Goal: Find specific page/section: Find specific page/section

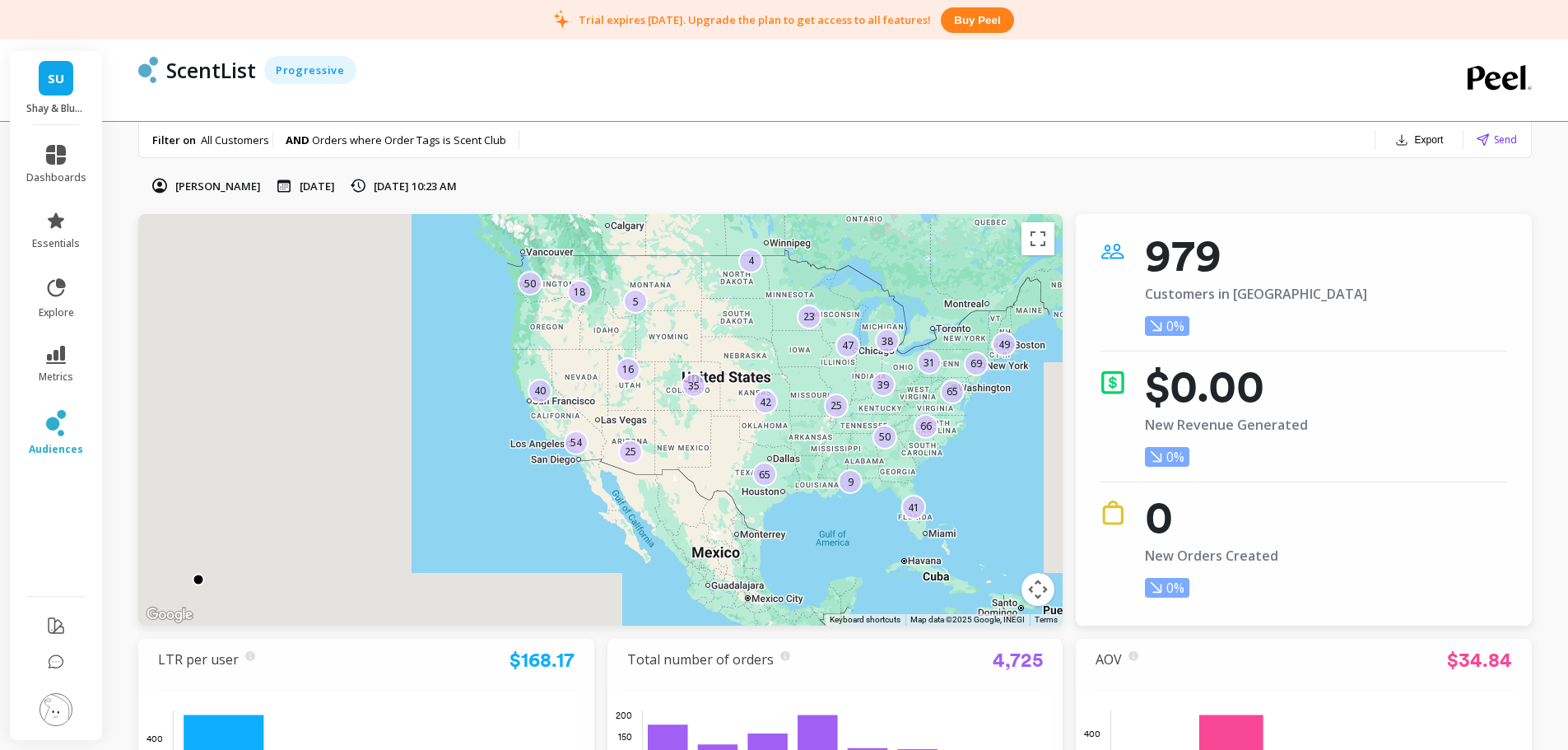
scroll to position [741, 0]
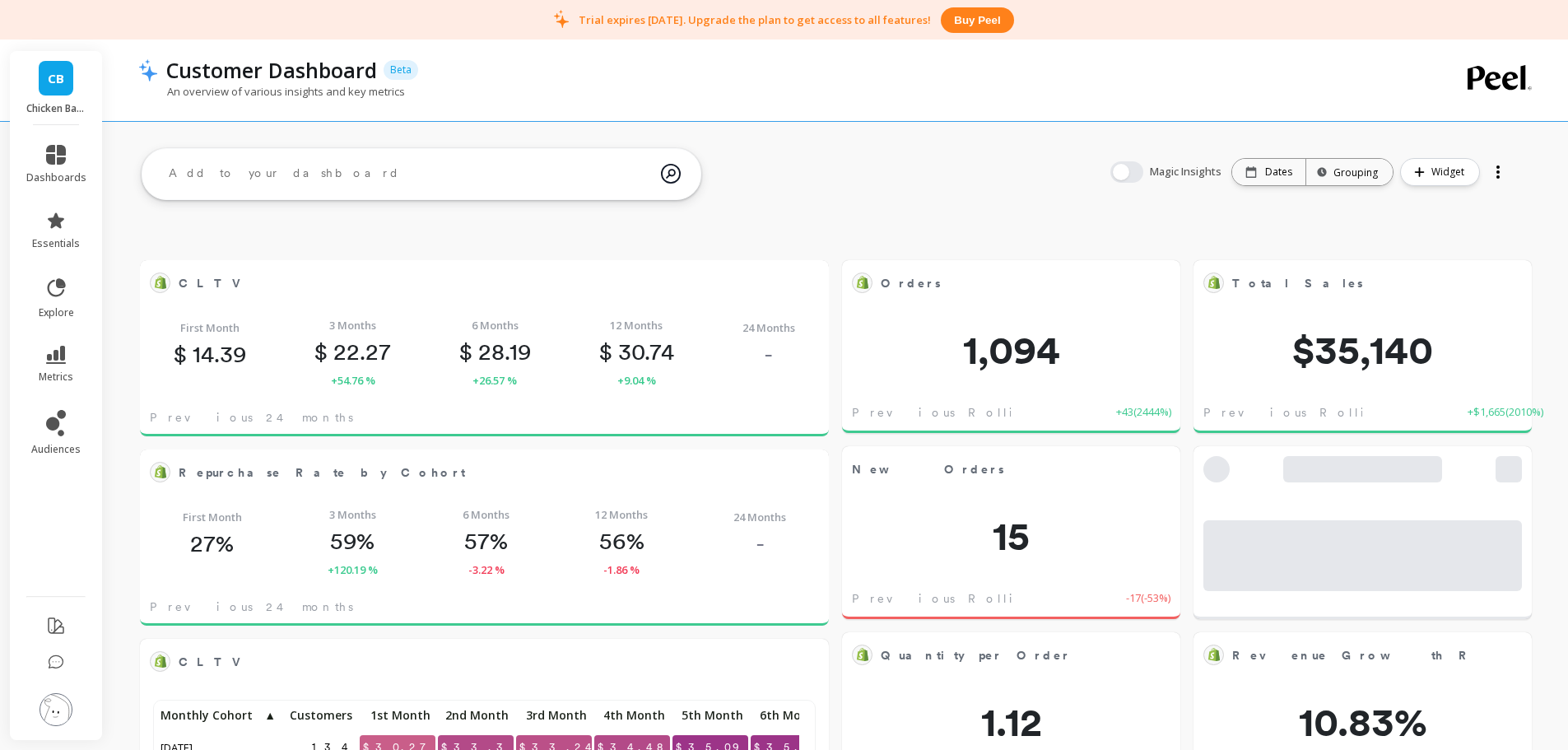
scroll to position [441, 630]
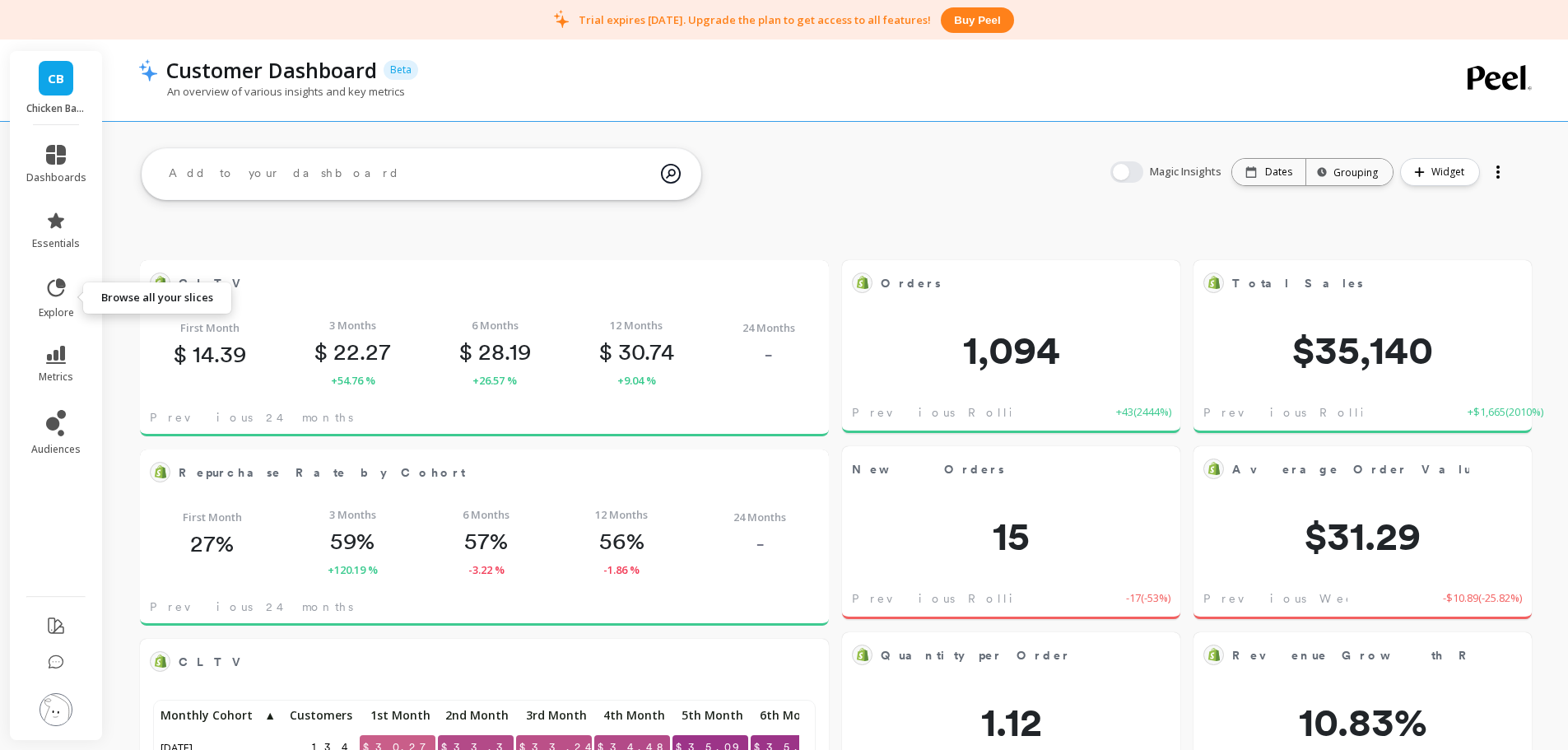
click at [63, 284] on icon at bounding box center [61, 284] width 7 height 7
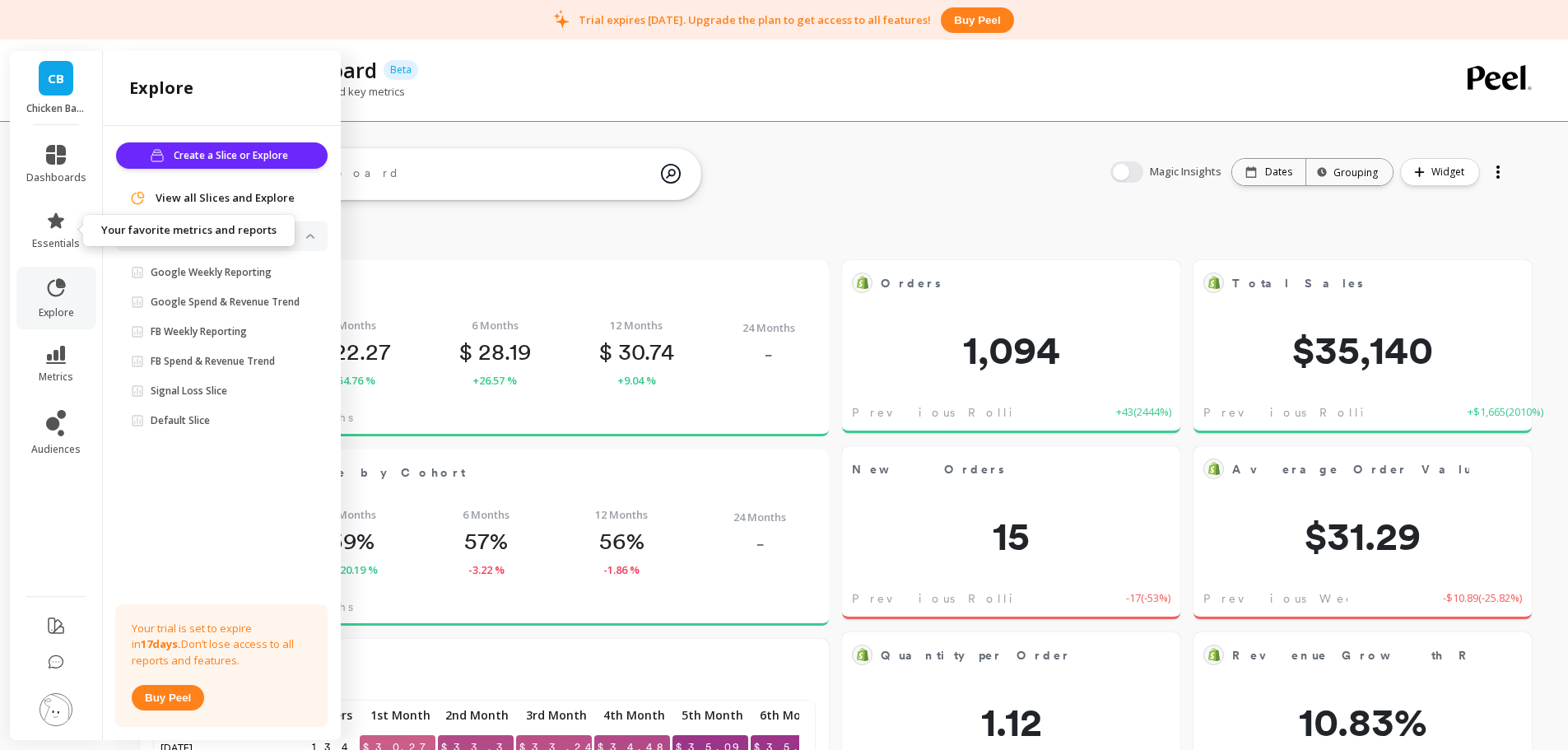
click at [62, 248] on span "essentials" at bounding box center [56, 244] width 47 height 13
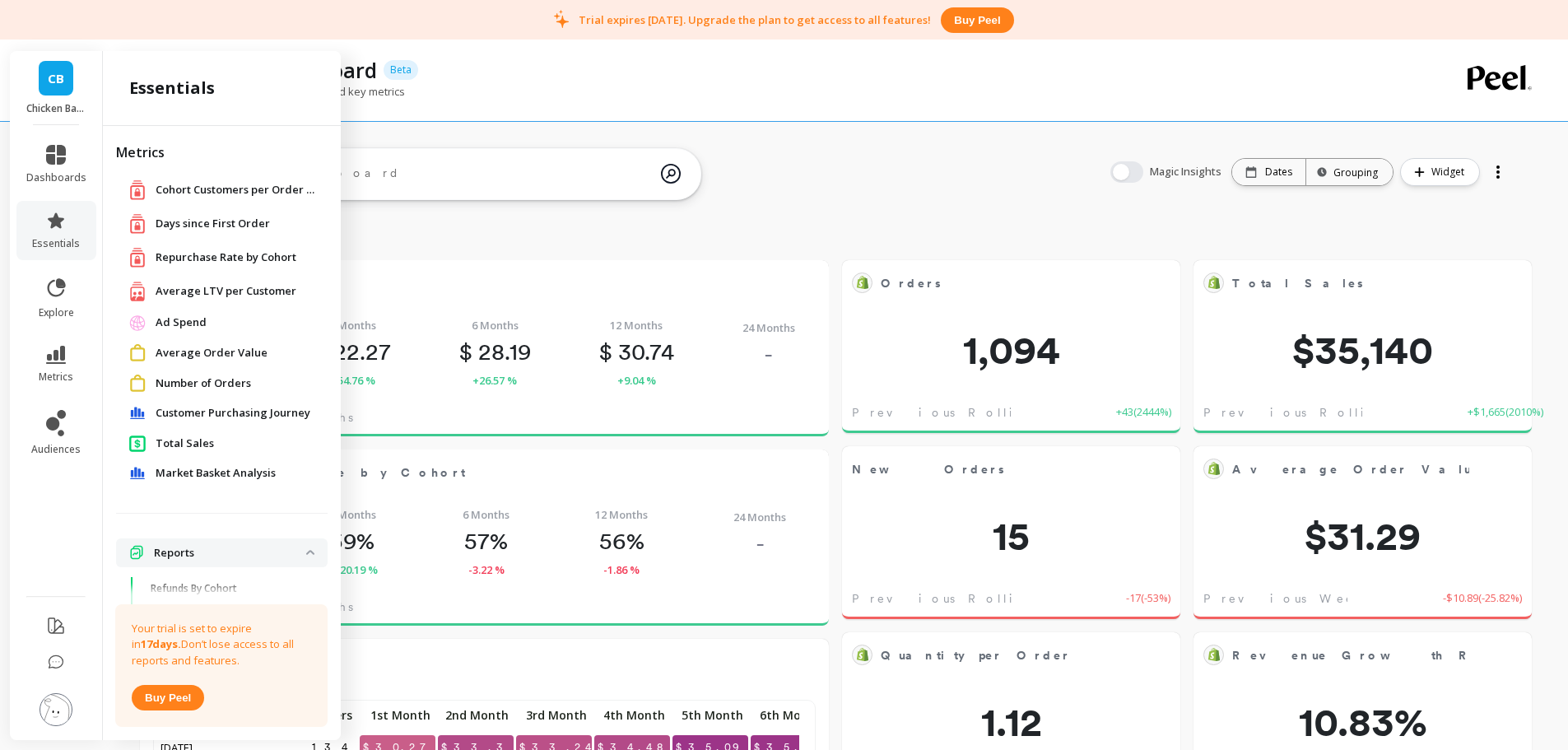
click at [196, 411] on span "Customer Purchasing Journey" at bounding box center [233, 413] width 155 height 17
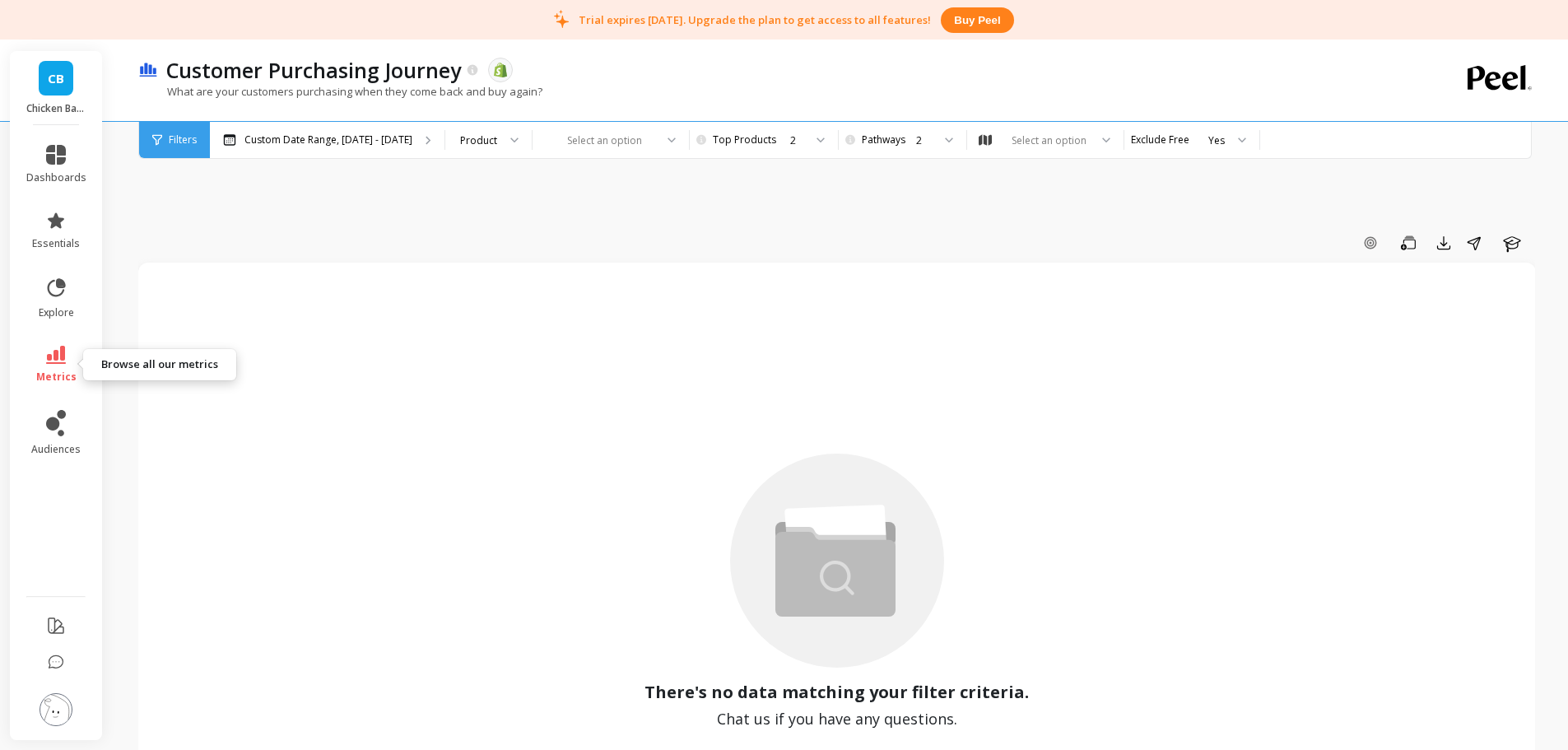
click at [71, 363] on link "metrics" at bounding box center [57, 365] width 60 height 38
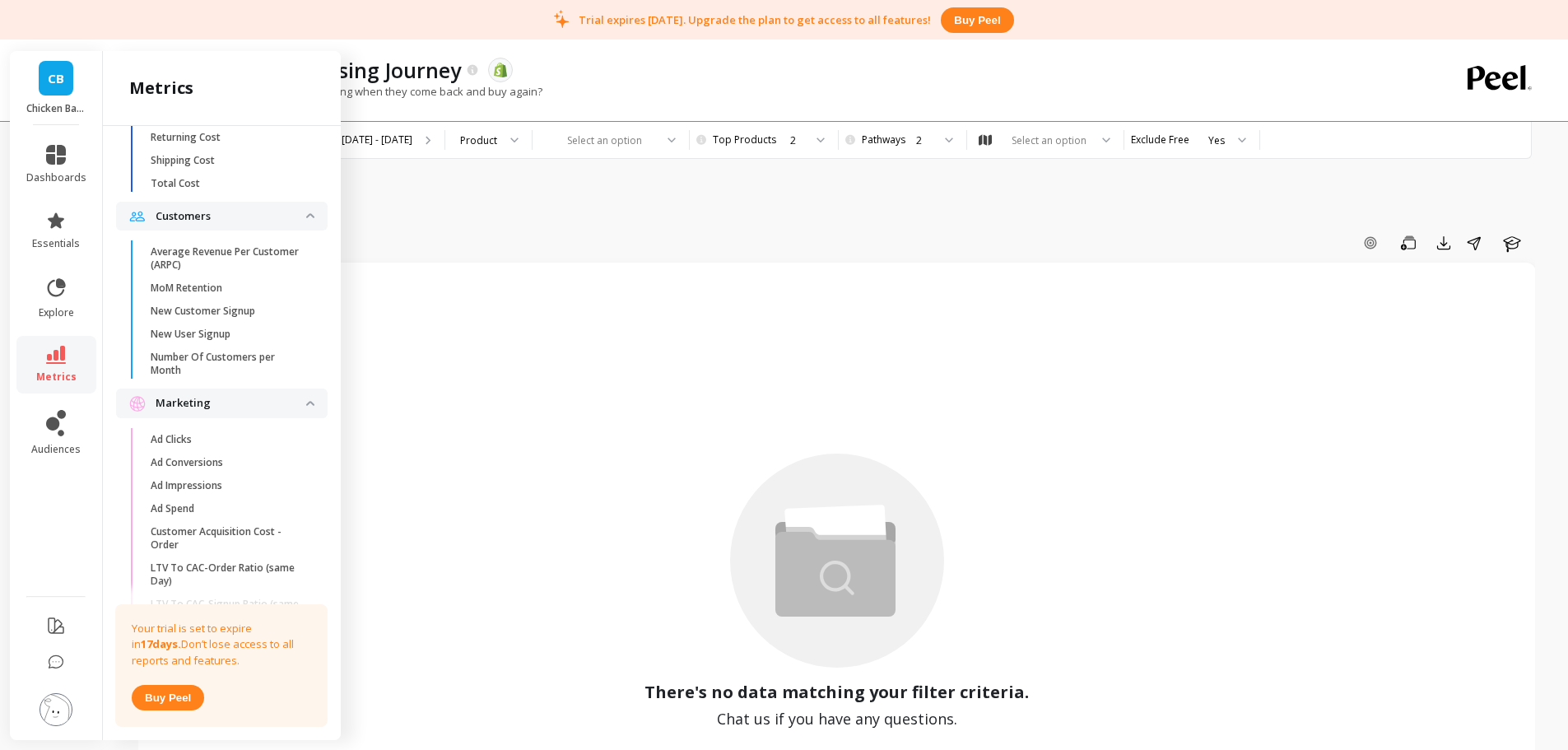
scroll to position [3007, 0]
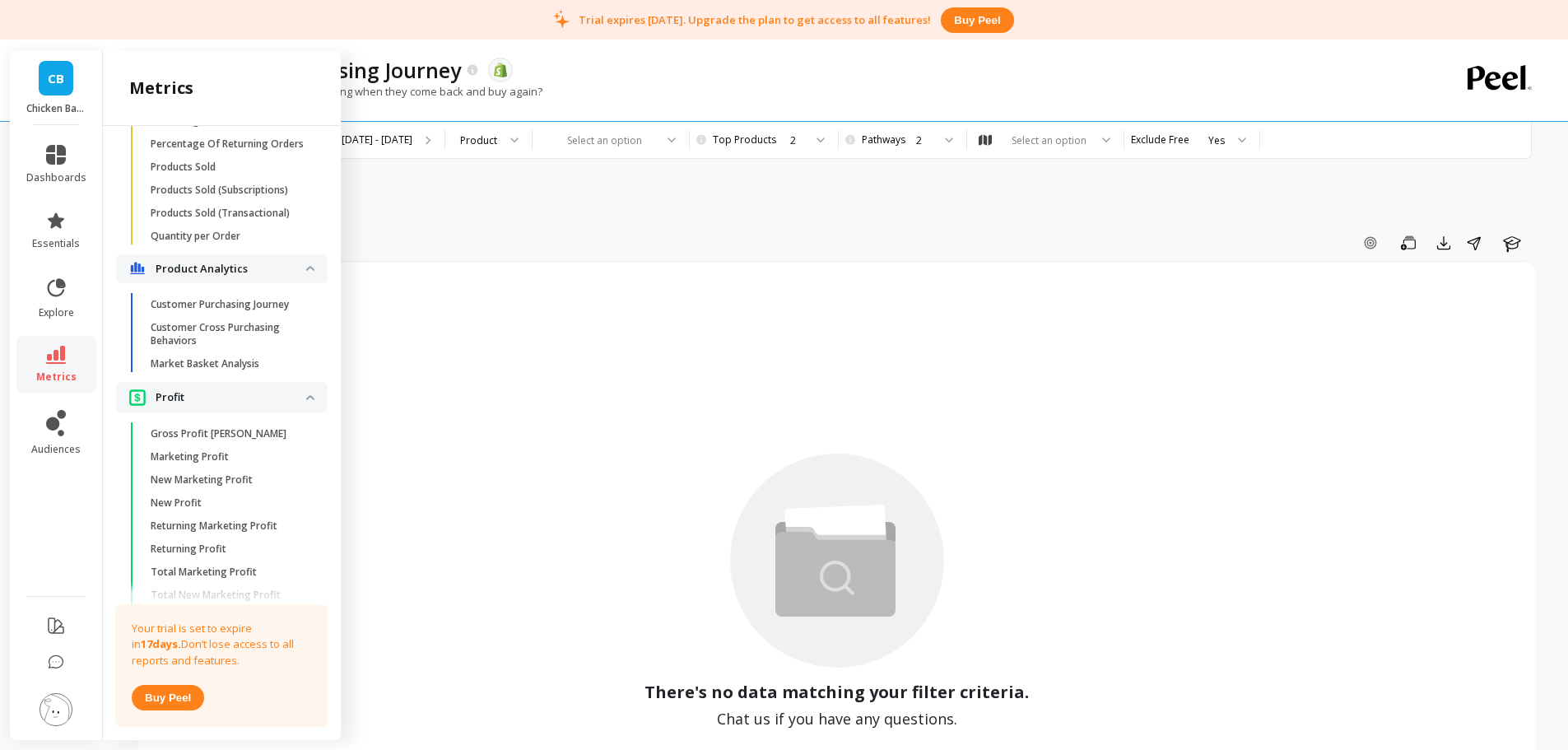
click at [248, 371] on p "Market Basket Analysis" at bounding box center [204, 364] width 109 height 13
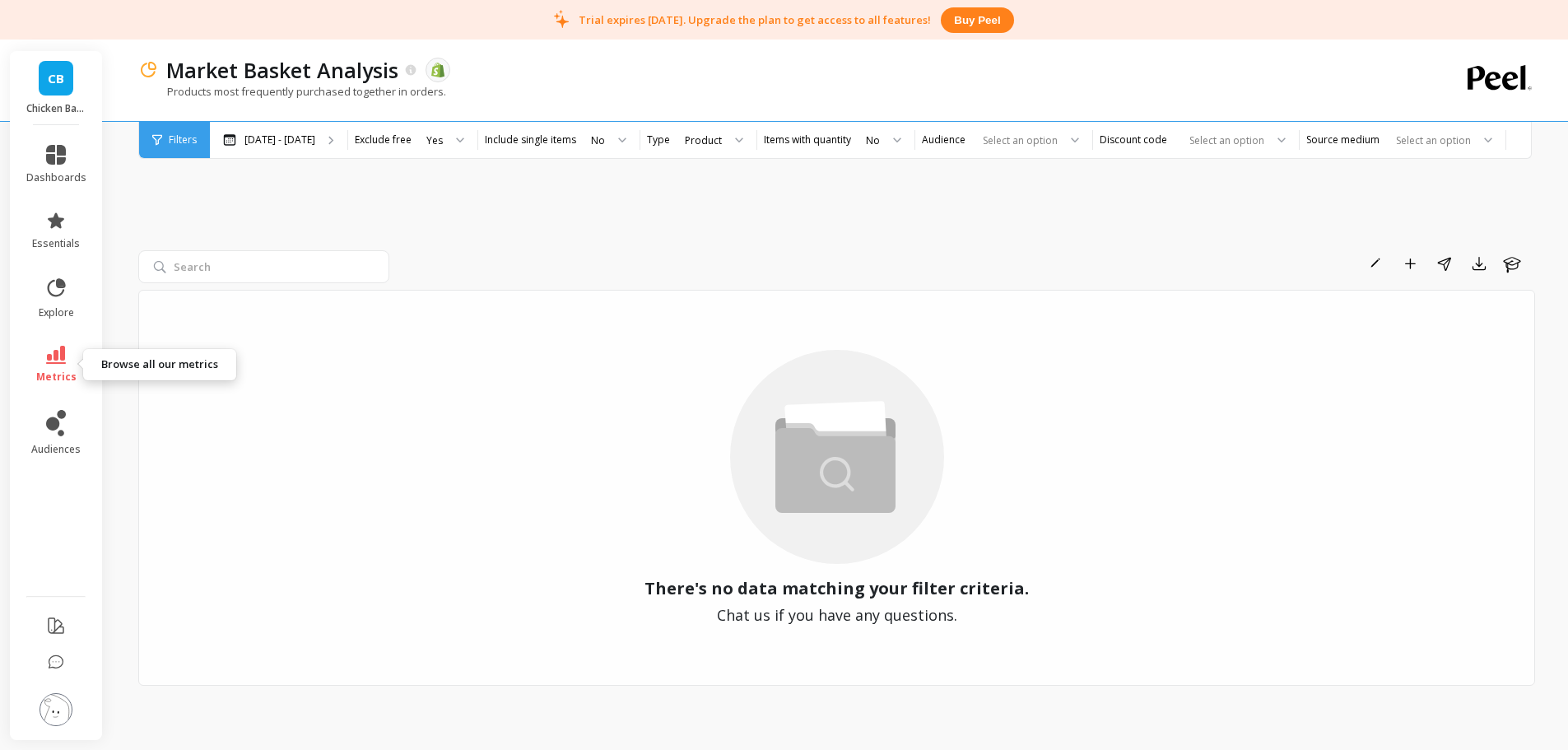
click at [63, 361] on icon at bounding box center [56, 355] width 20 height 18
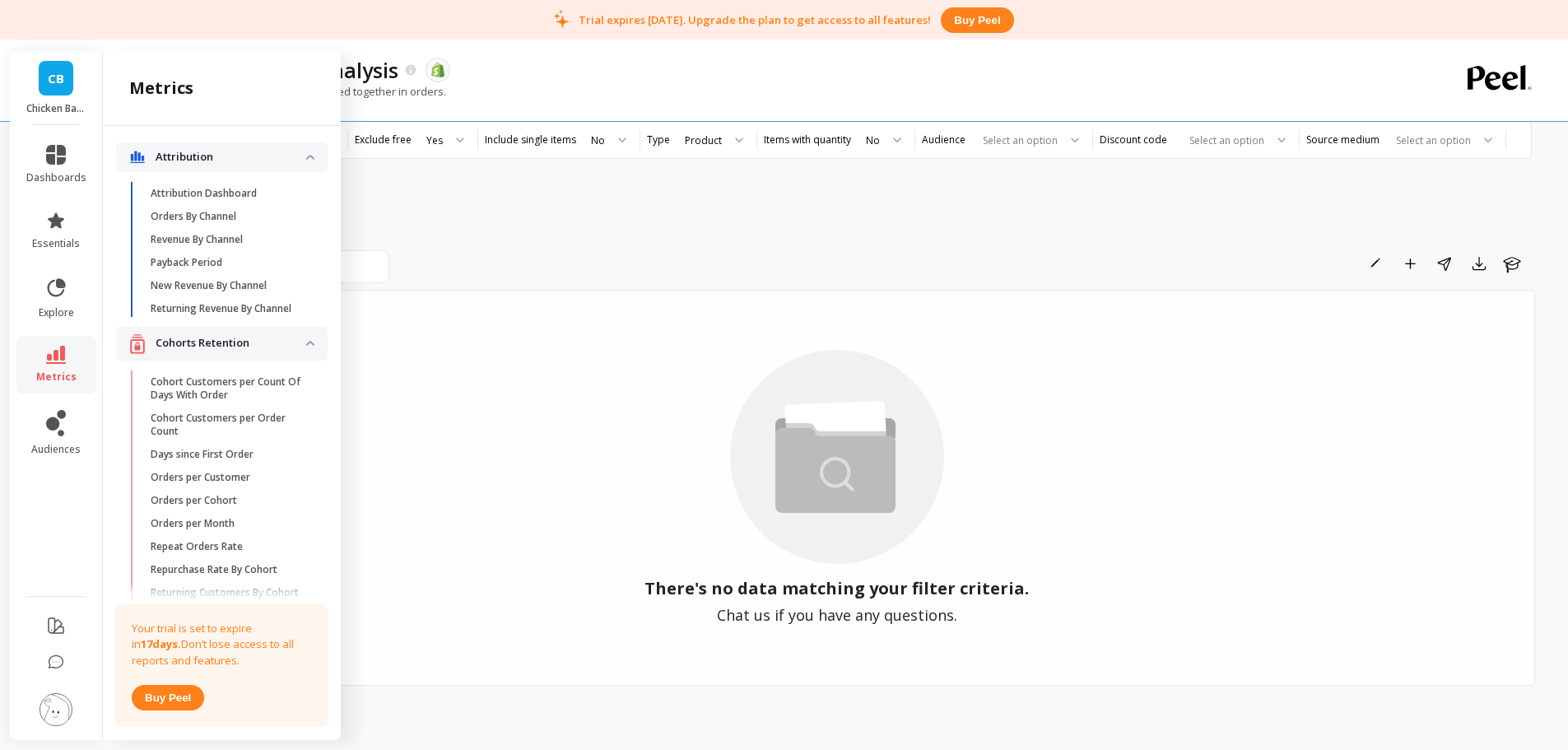
scroll to position [3007, 0]
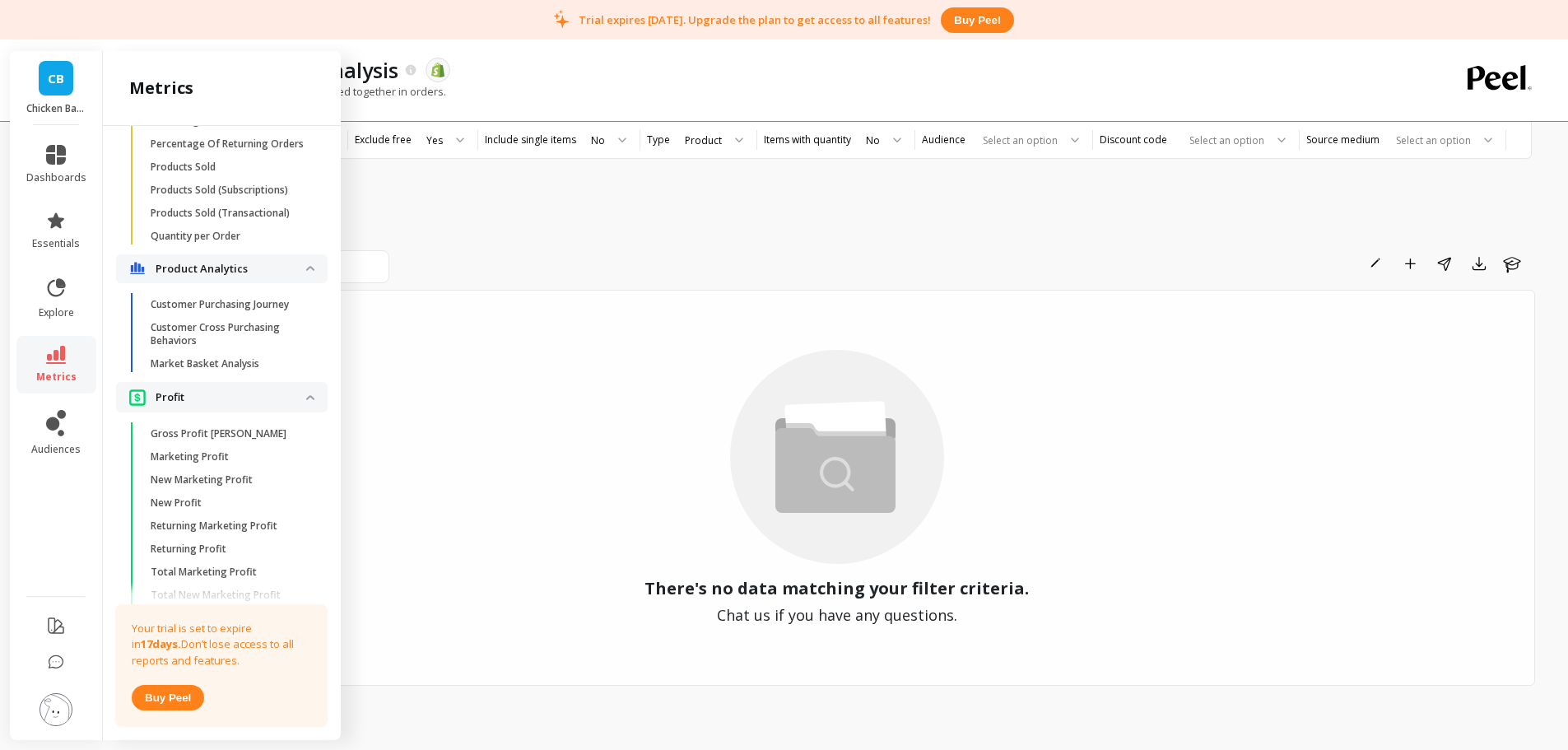
click at [227, 311] on p "Customer Purchasing Journey" at bounding box center [219, 305] width 138 height 13
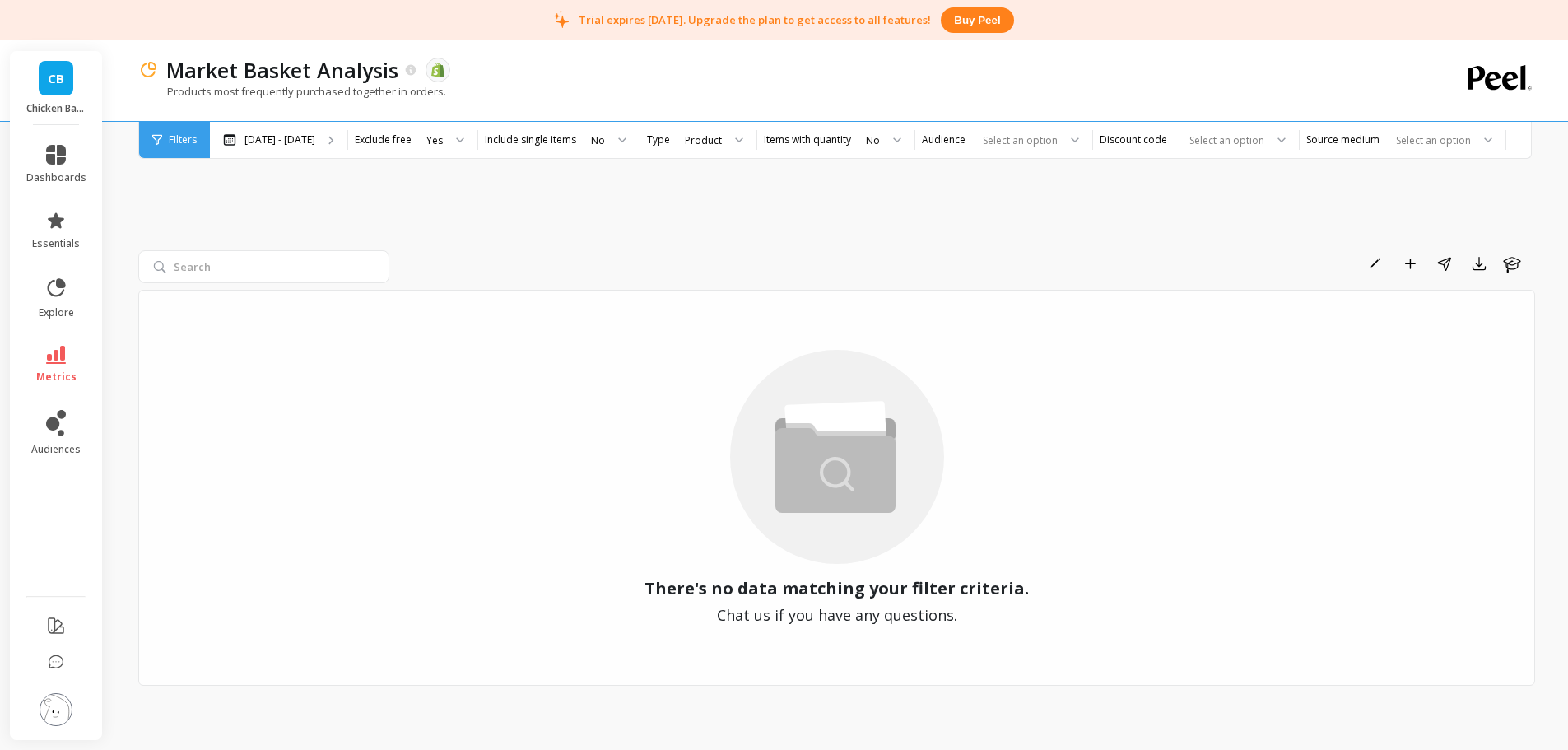
scroll to position [0, 0]
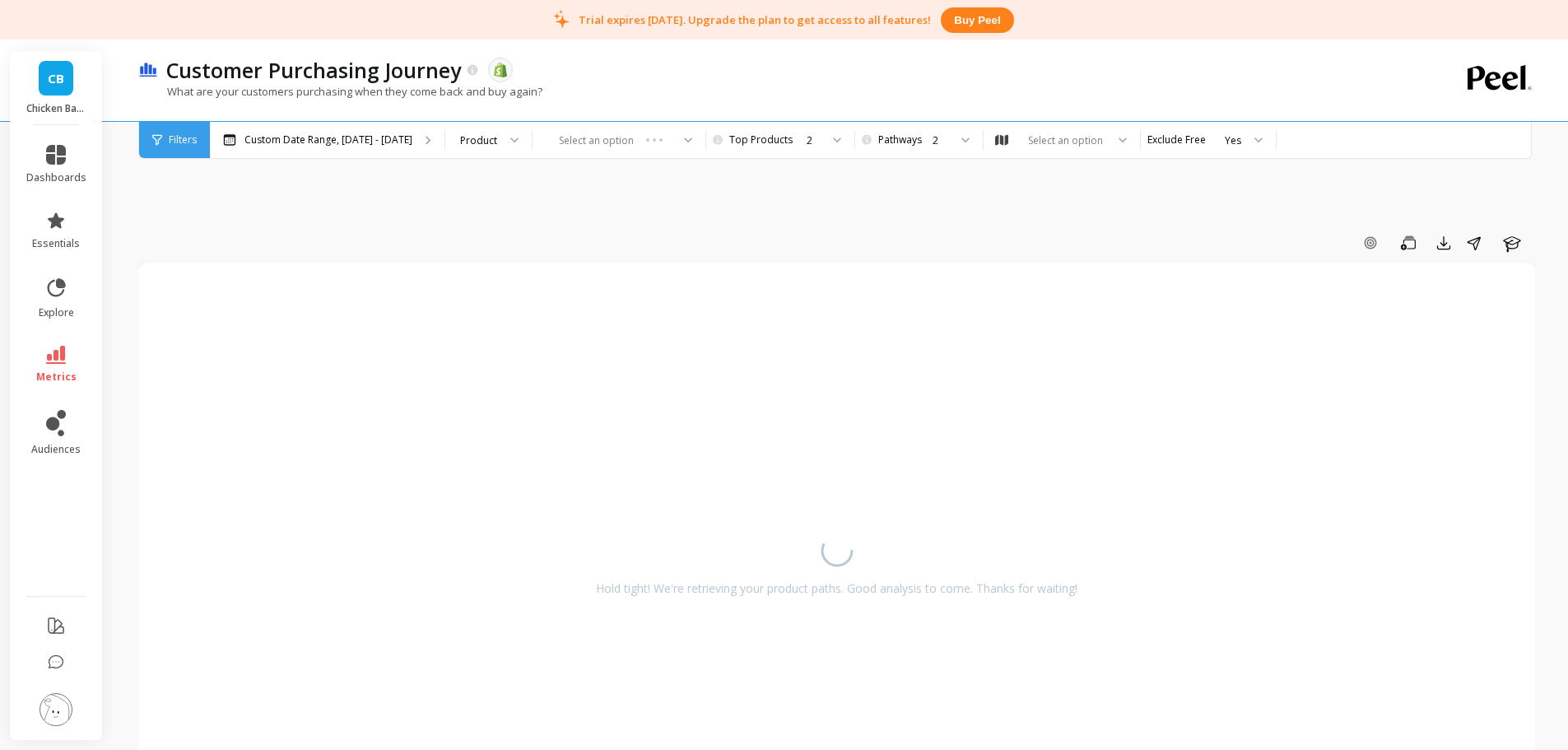
click at [636, 72] on div "Customer Purchasing Journey The data you are viewing comes from: Shopify" at bounding box center [779, 70] width 1242 height 28
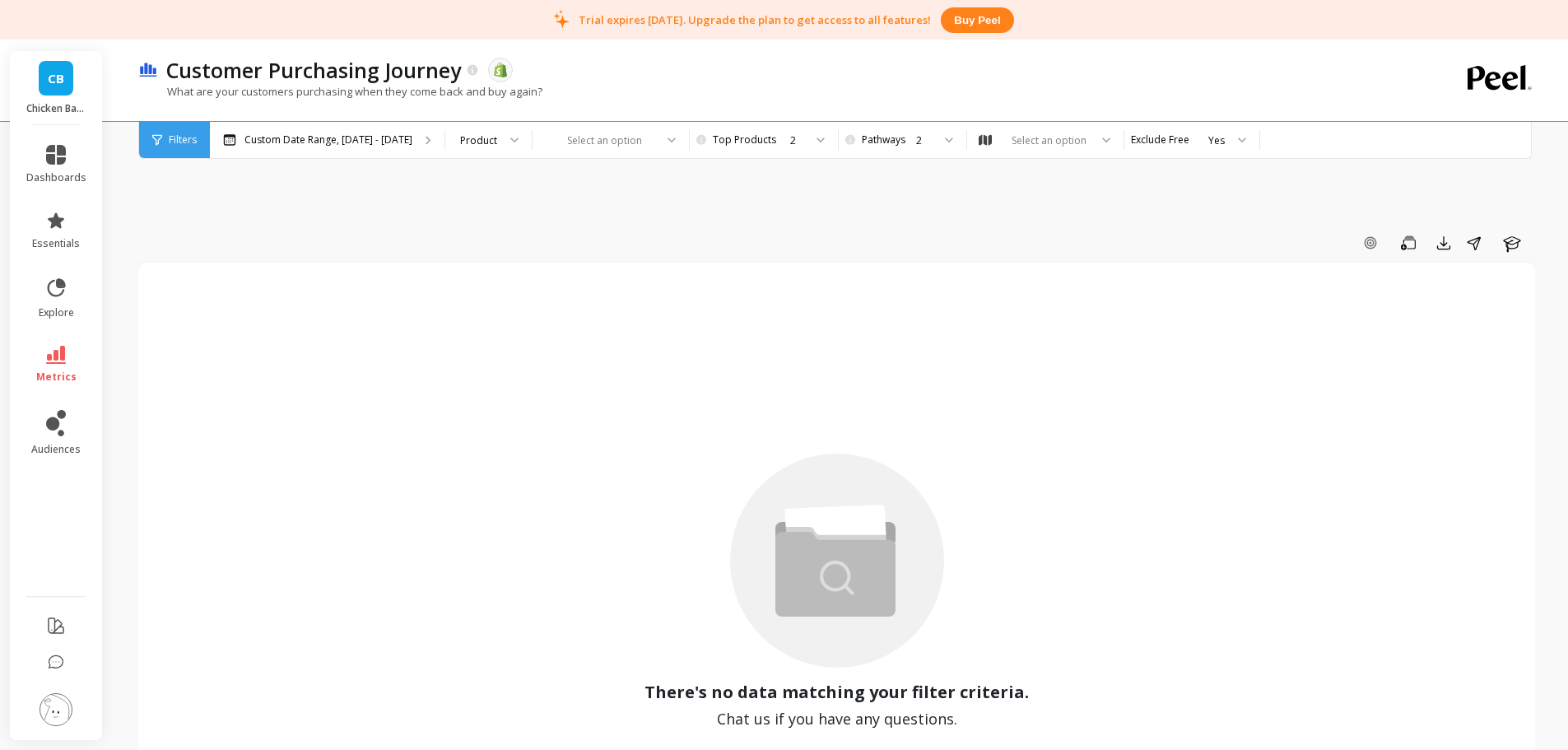
click at [735, 72] on div "Customer Purchasing Journey The data you are viewing comes from: Shopify" at bounding box center [779, 70] width 1242 height 28
click at [52, 354] on icon at bounding box center [56, 355] width 20 height 18
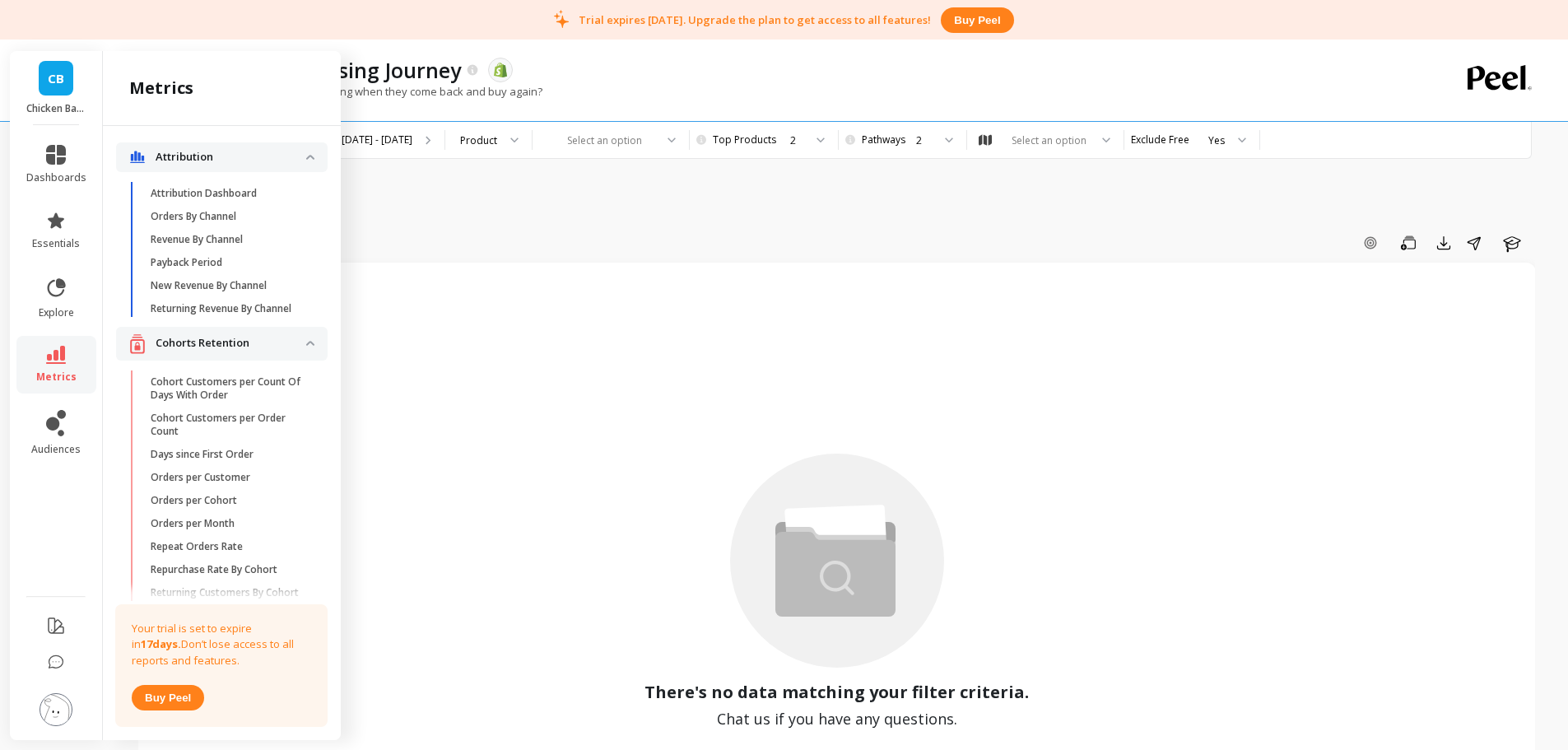
scroll to position [3007, 0]
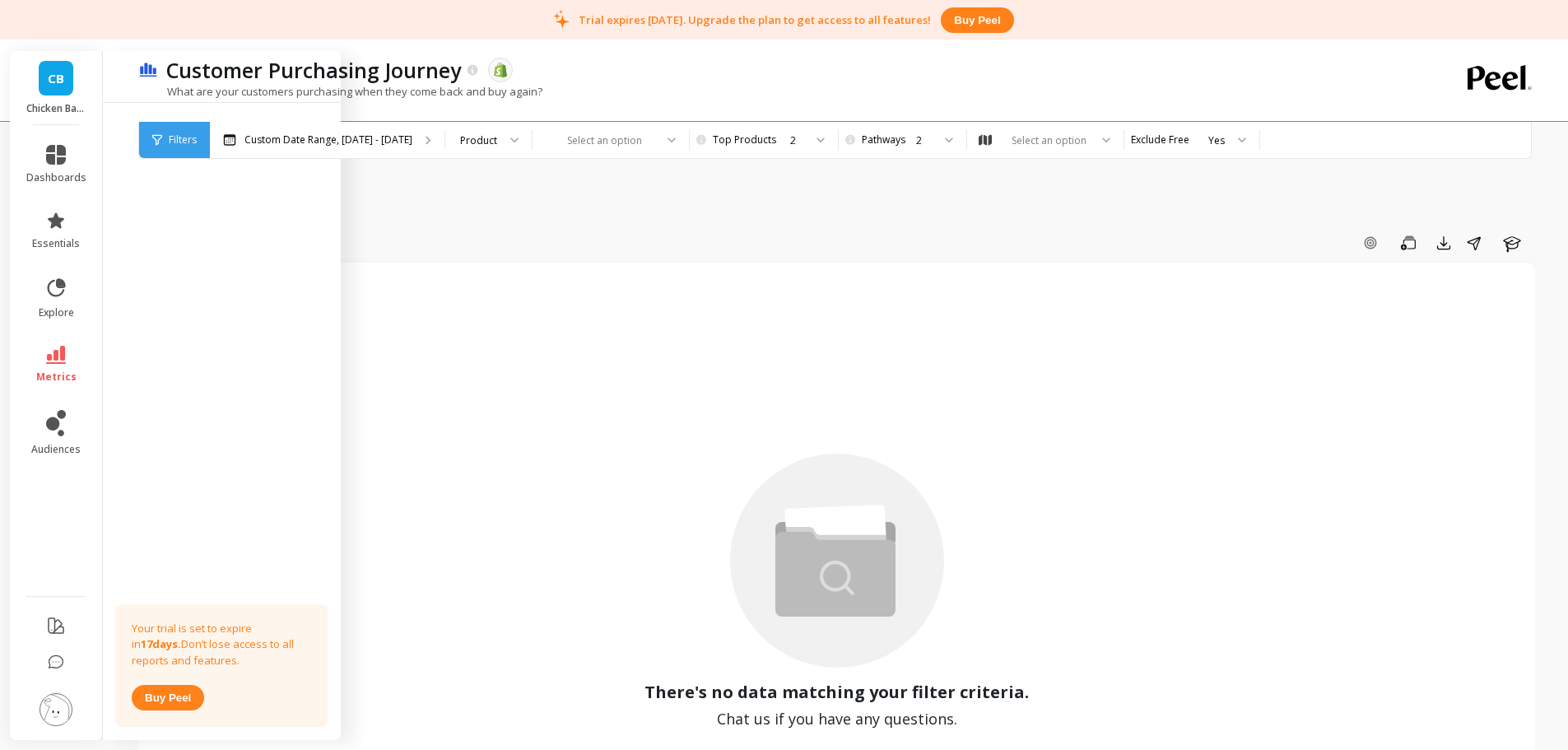
click at [651, 48] on div "Customer Purchasing Journey The data you are viewing comes from: Shopify What a…" at bounding box center [769, 81] width 1261 height 81
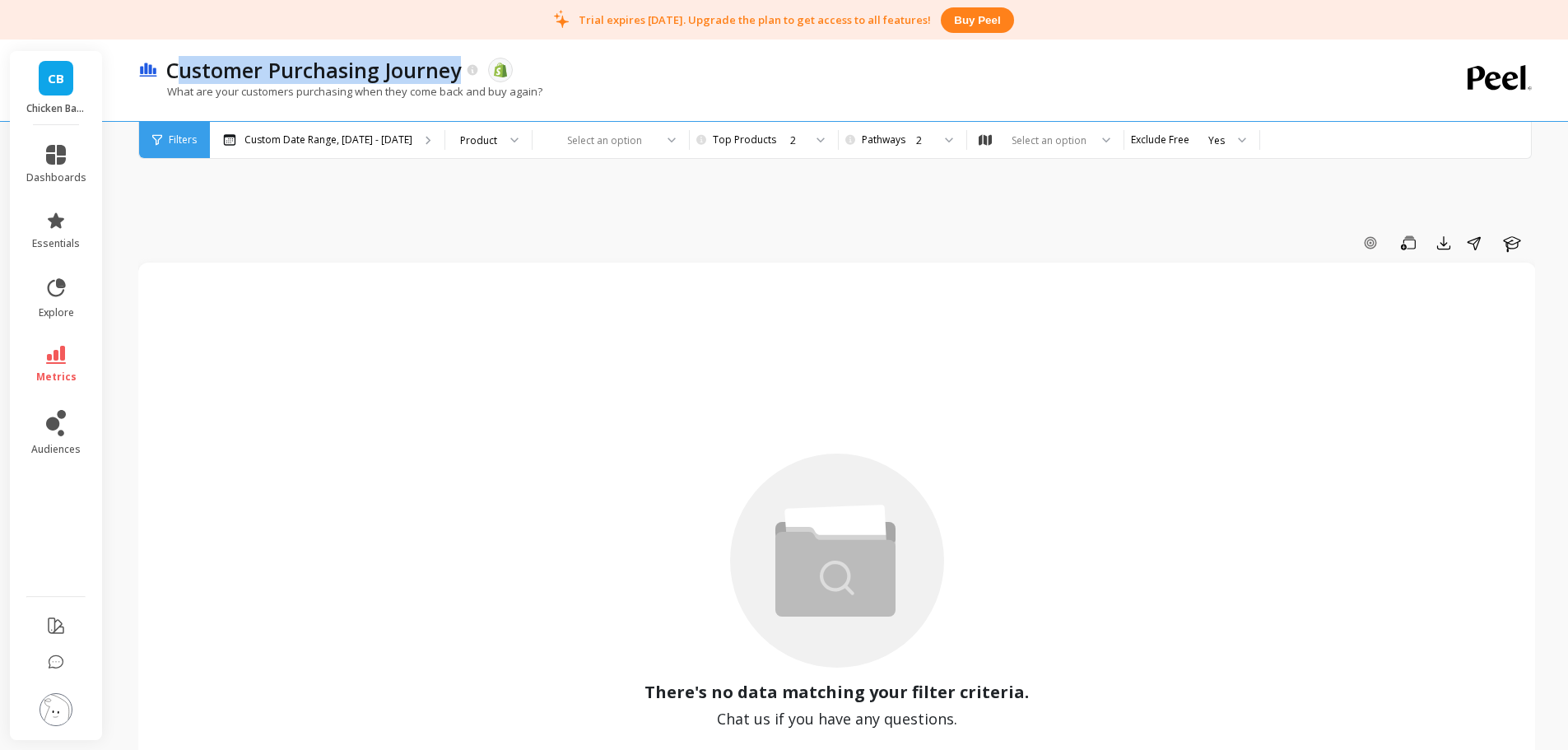
copy p "ustomer Purchasing Journey"
copy p "Customer Purchasing Journey"
drag, startPoint x: 463, startPoint y: 80, endPoint x: 171, endPoint y: 64, distance: 292.4
click at [171, 64] on div "Customer Purchasing Journey" at bounding box center [318, 70] width 322 height 28
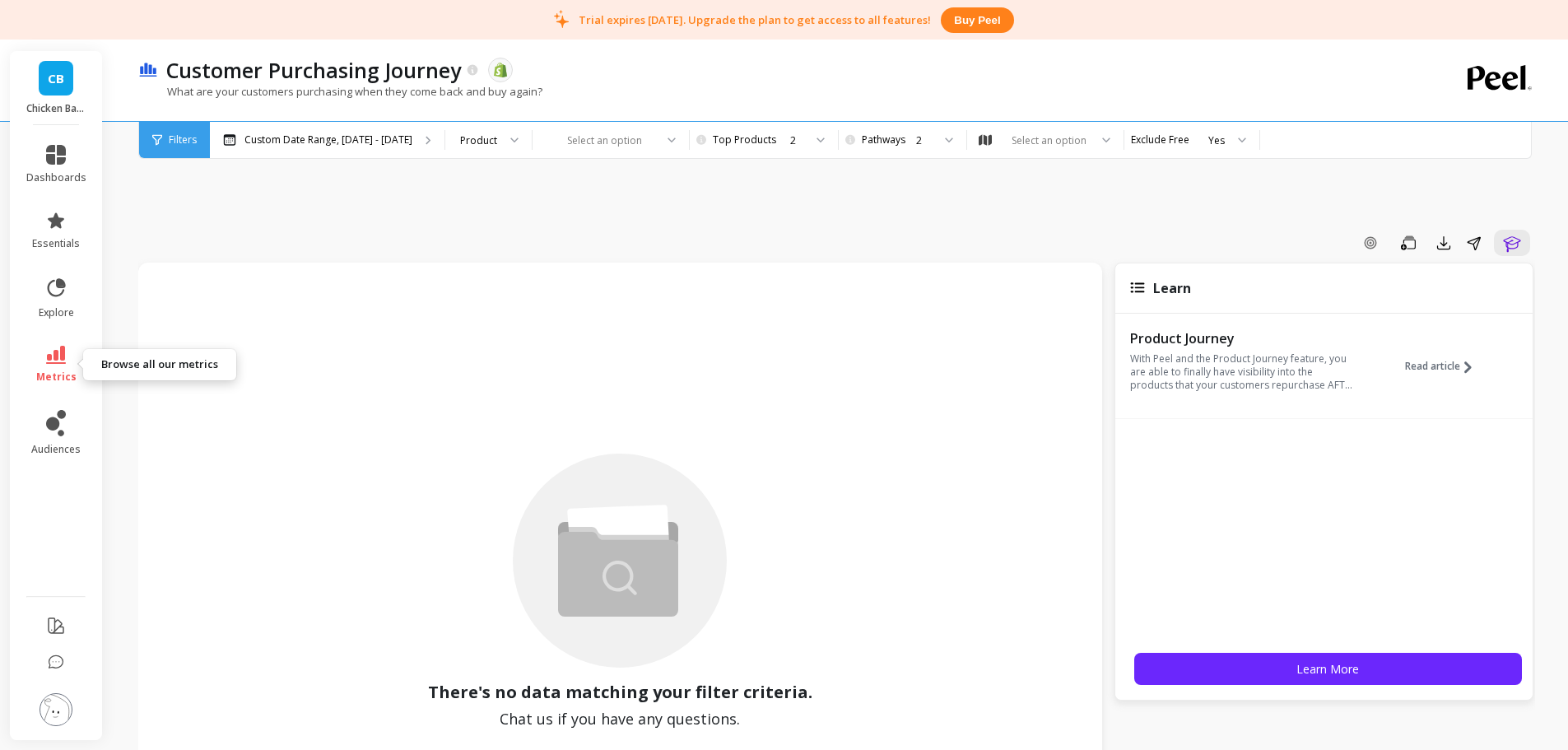
click at [54, 366] on link "metrics" at bounding box center [57, 365] width 60 height 38
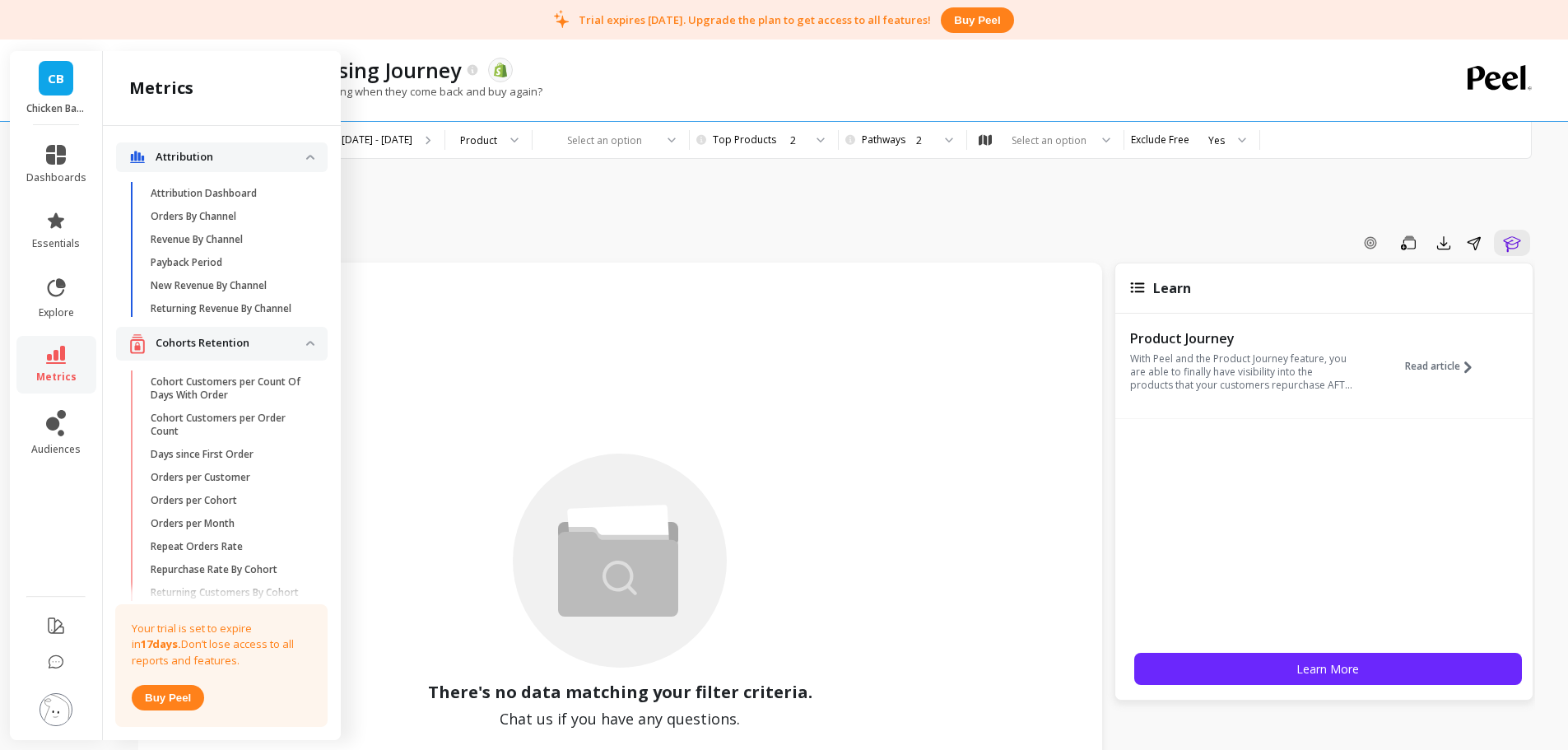
scroll to position [3007, 0]
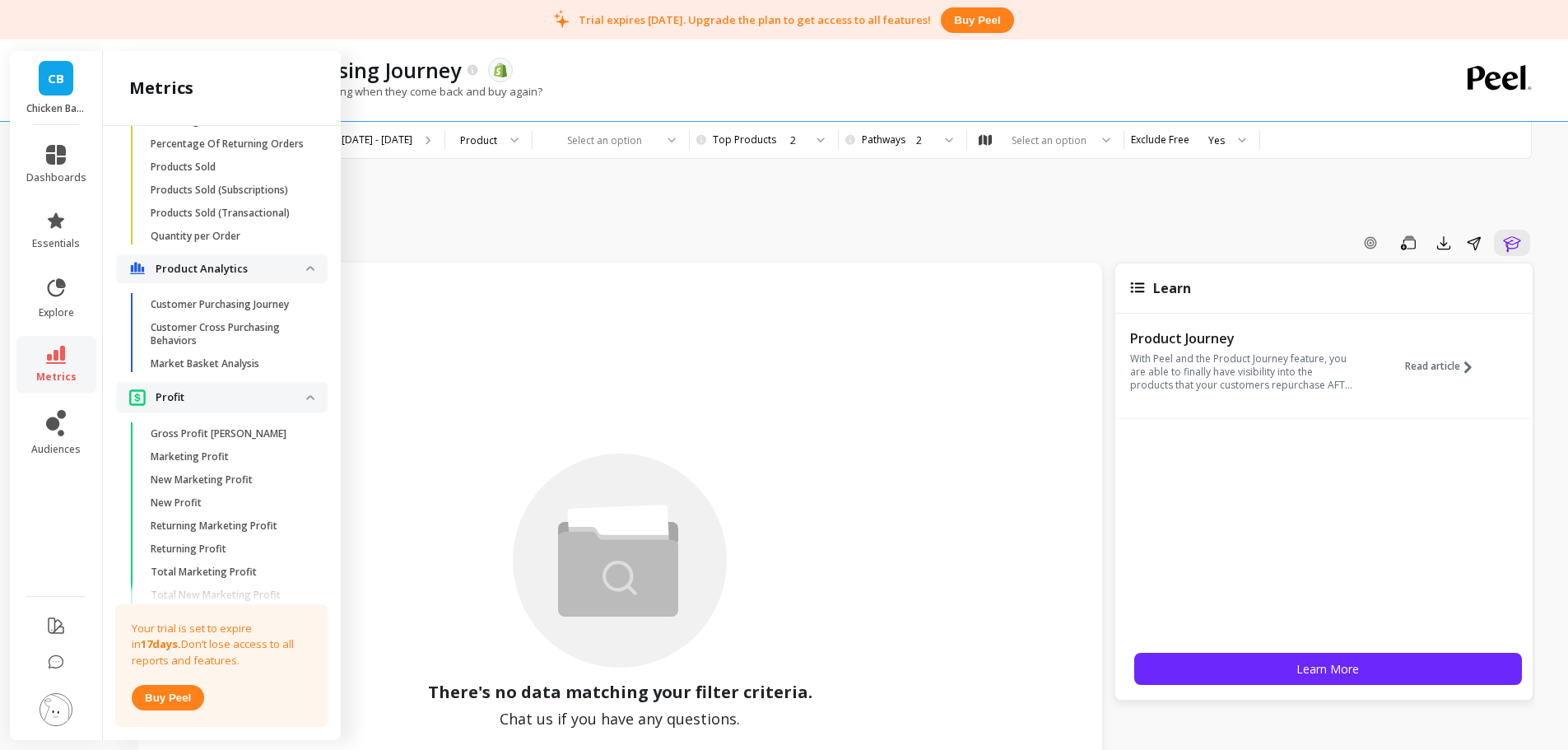
click at [222, 348] on p "Customer Cross Purchasing Behaviors" at bounding box center [229, 334] width 157 height 27
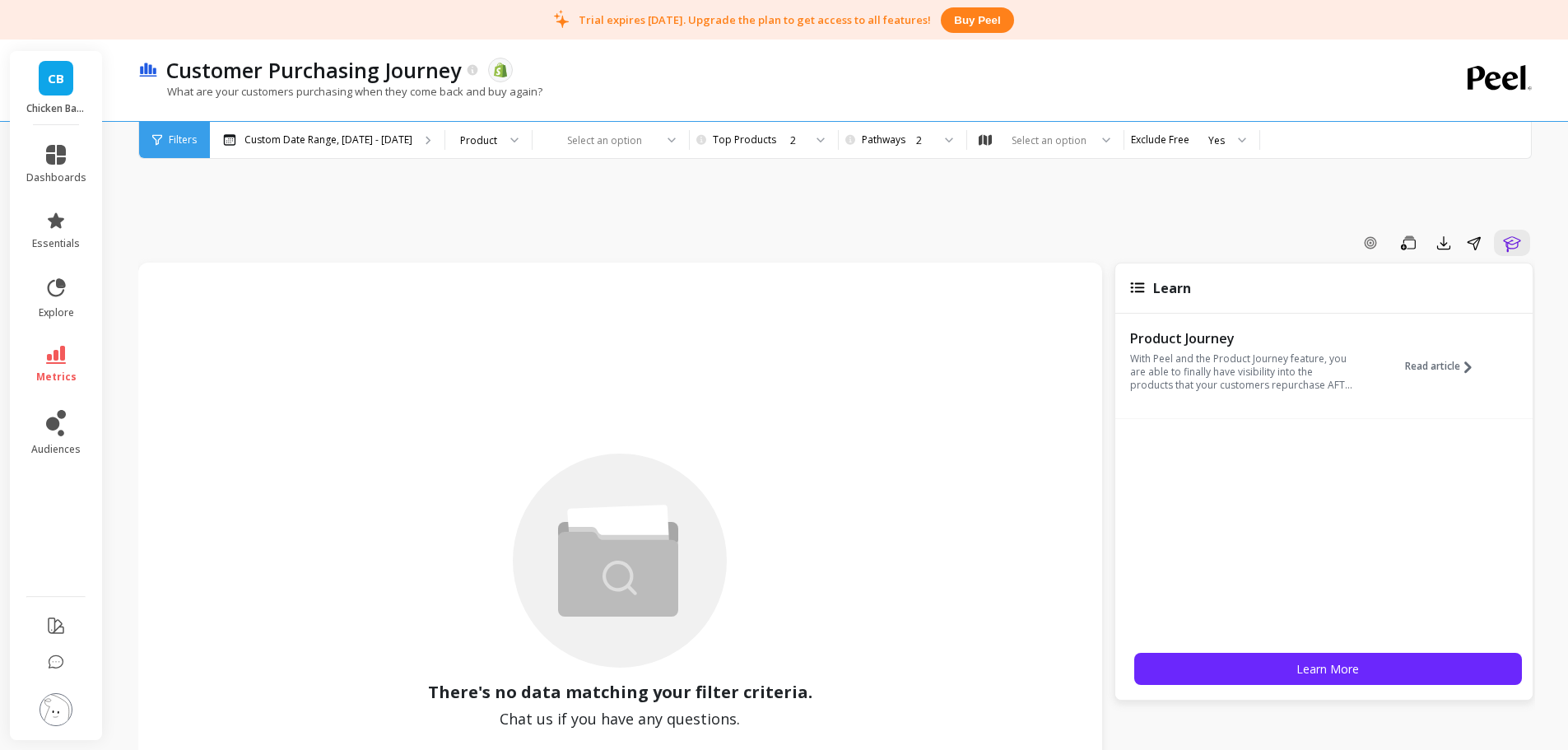
scroll to position [0, 0]
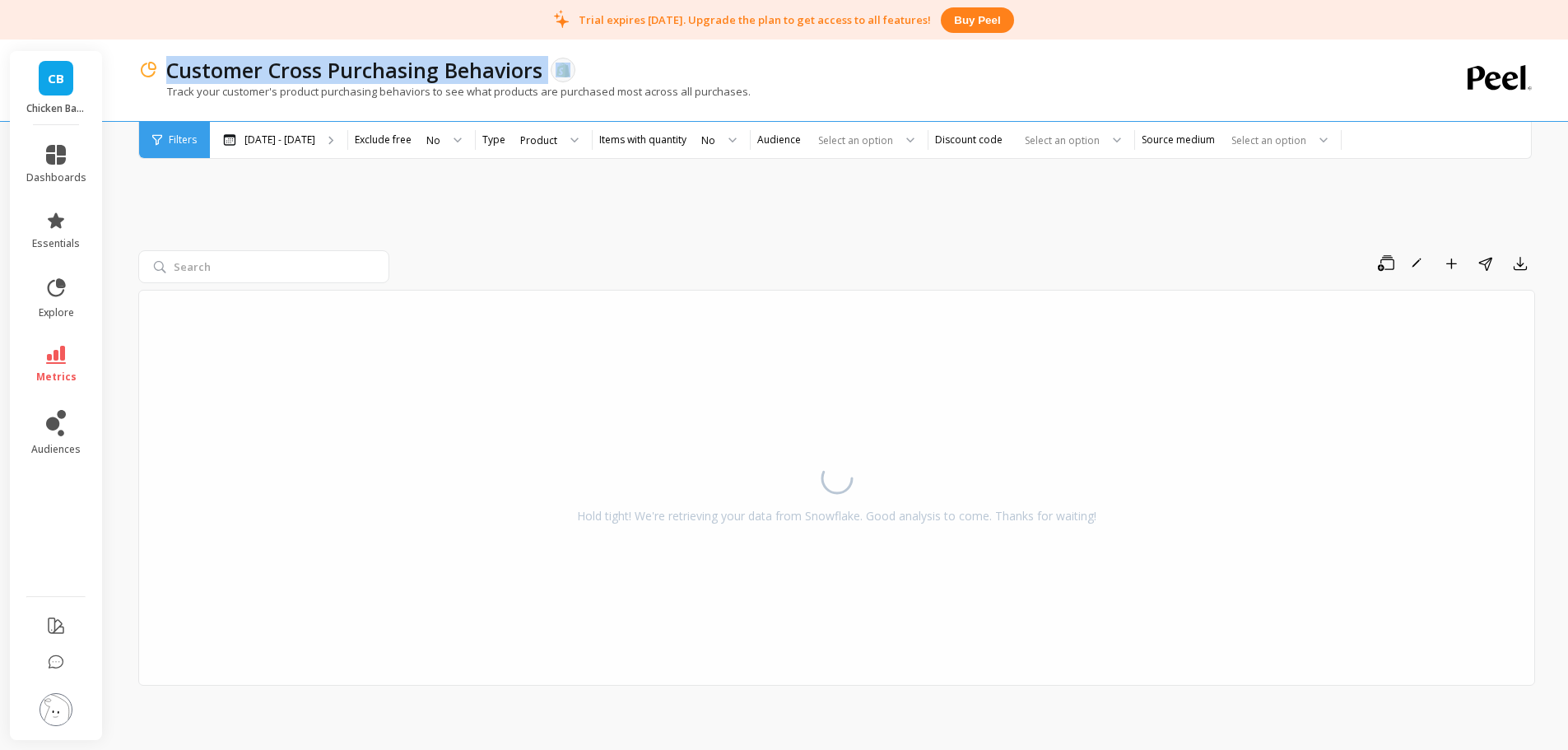
copy p "Customer Cross Purchasing Behaviors"
drag, startPoint x: 168, startPoint y: 72, endPoint x: 545, endPoint y: 66, distance: 377.0
click at [545, 66] on div "Customer Cross Purchasing Behaviors The data you are viewing comes from: Shopify" at bounding box center [779, 70] width 1242 height 28
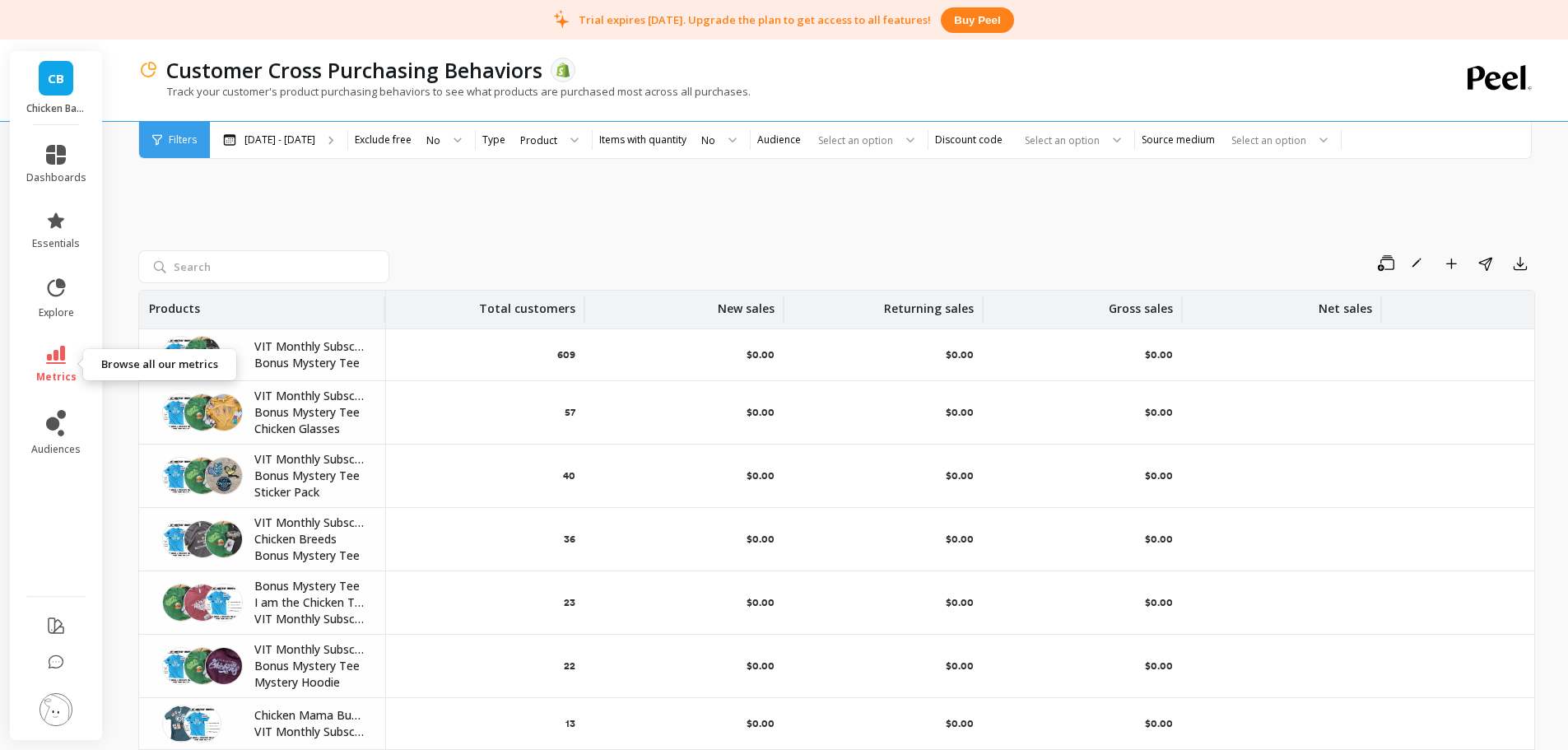
click at [61, 357] on icon at bounding box center [56, 355] width 20 height 18
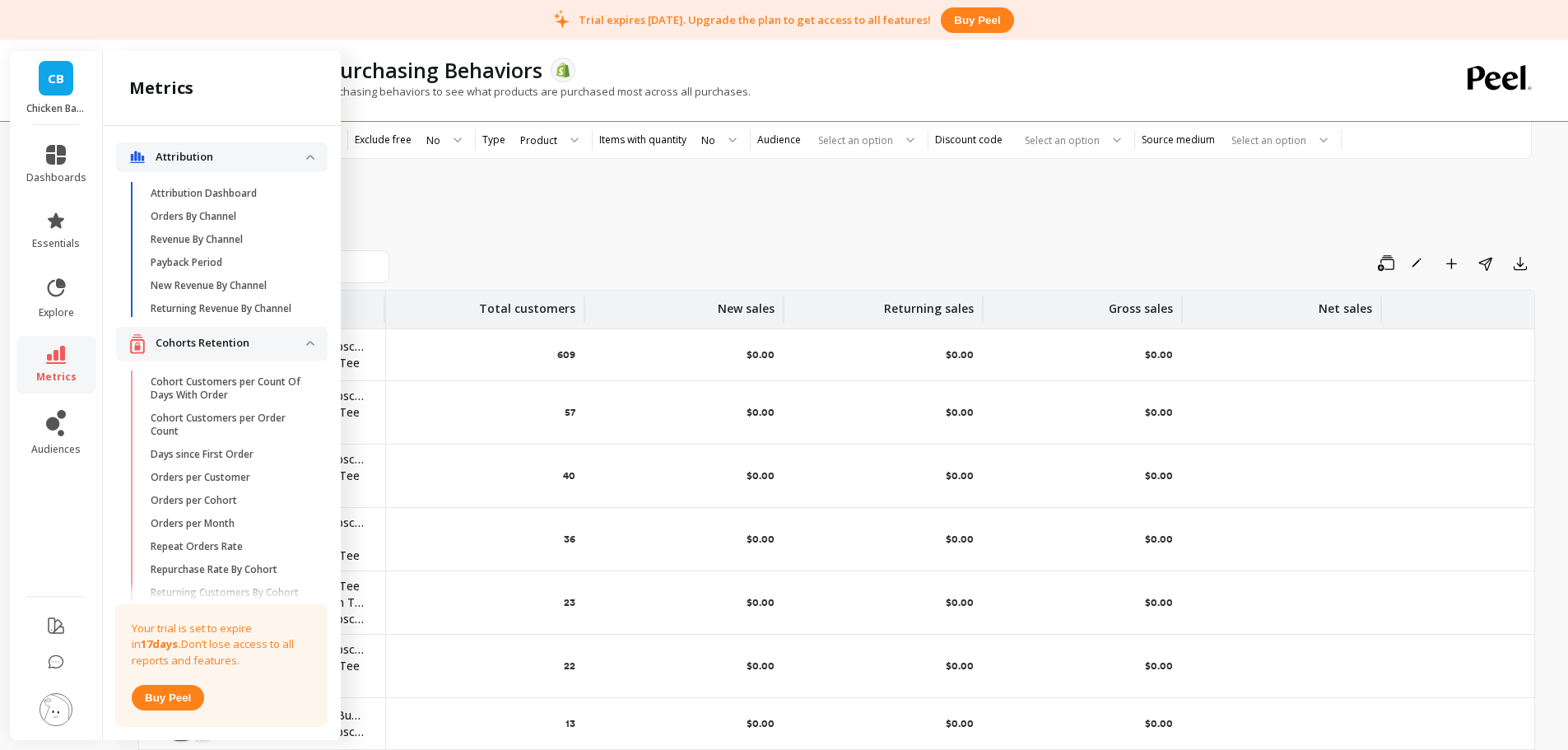
scroll to position [3007, 0]
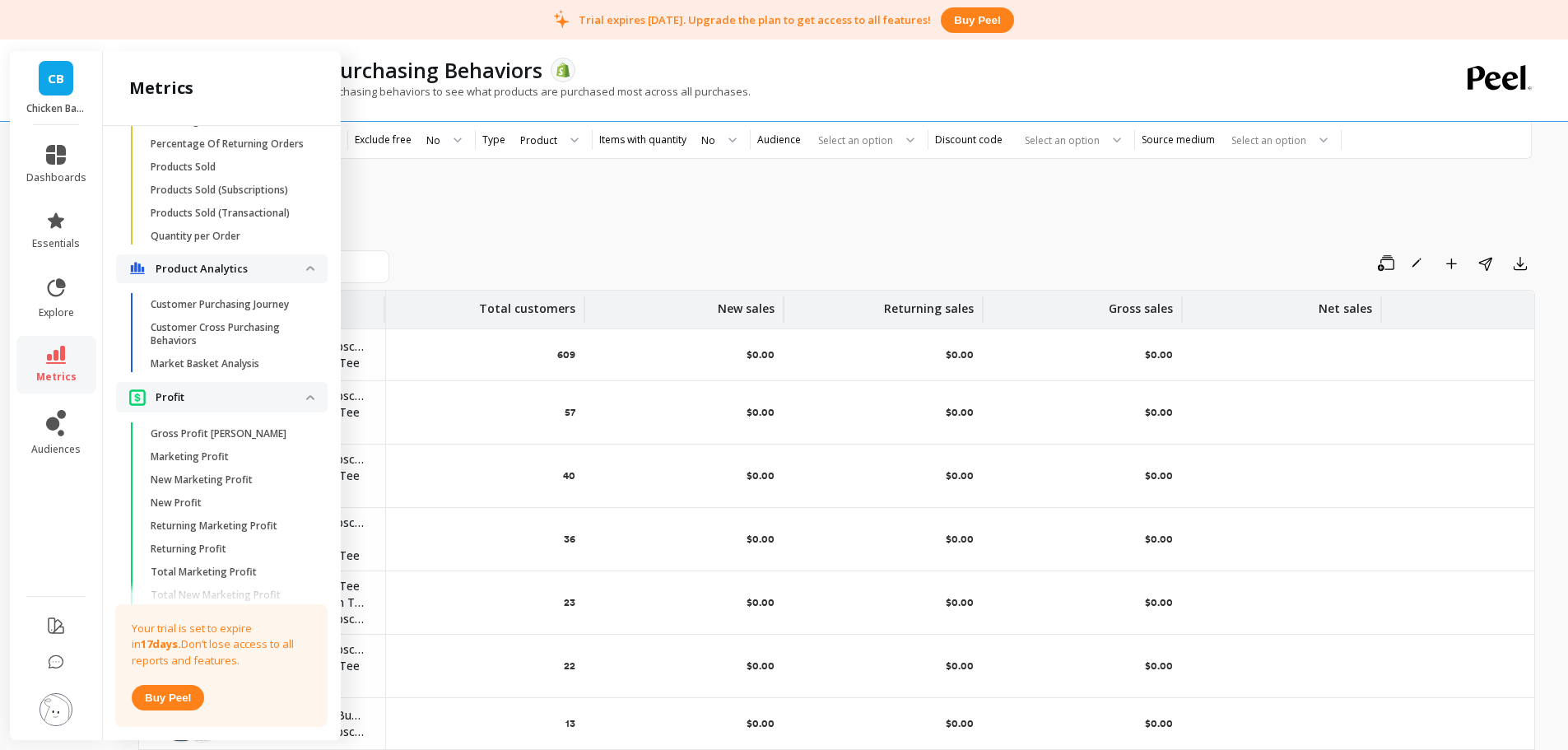
click at [217, 311] on p "Customer Purchasing Journey" at bounding box center [219, 305] width 138 height 13
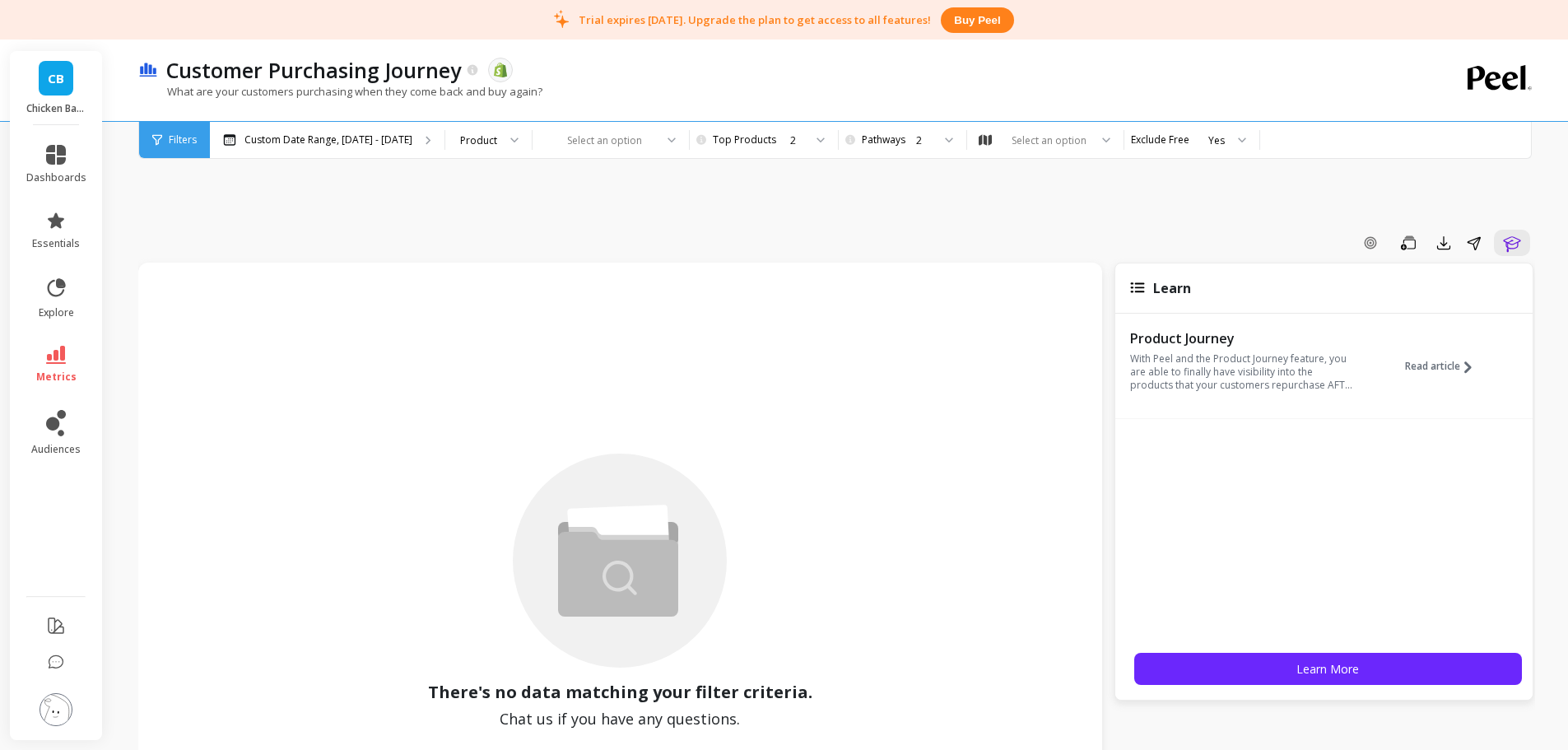
click at [319, 146] on p "Custom Date Range, [DATE] - [DATE]" at bounding box center [328, 140] width 168 height 13
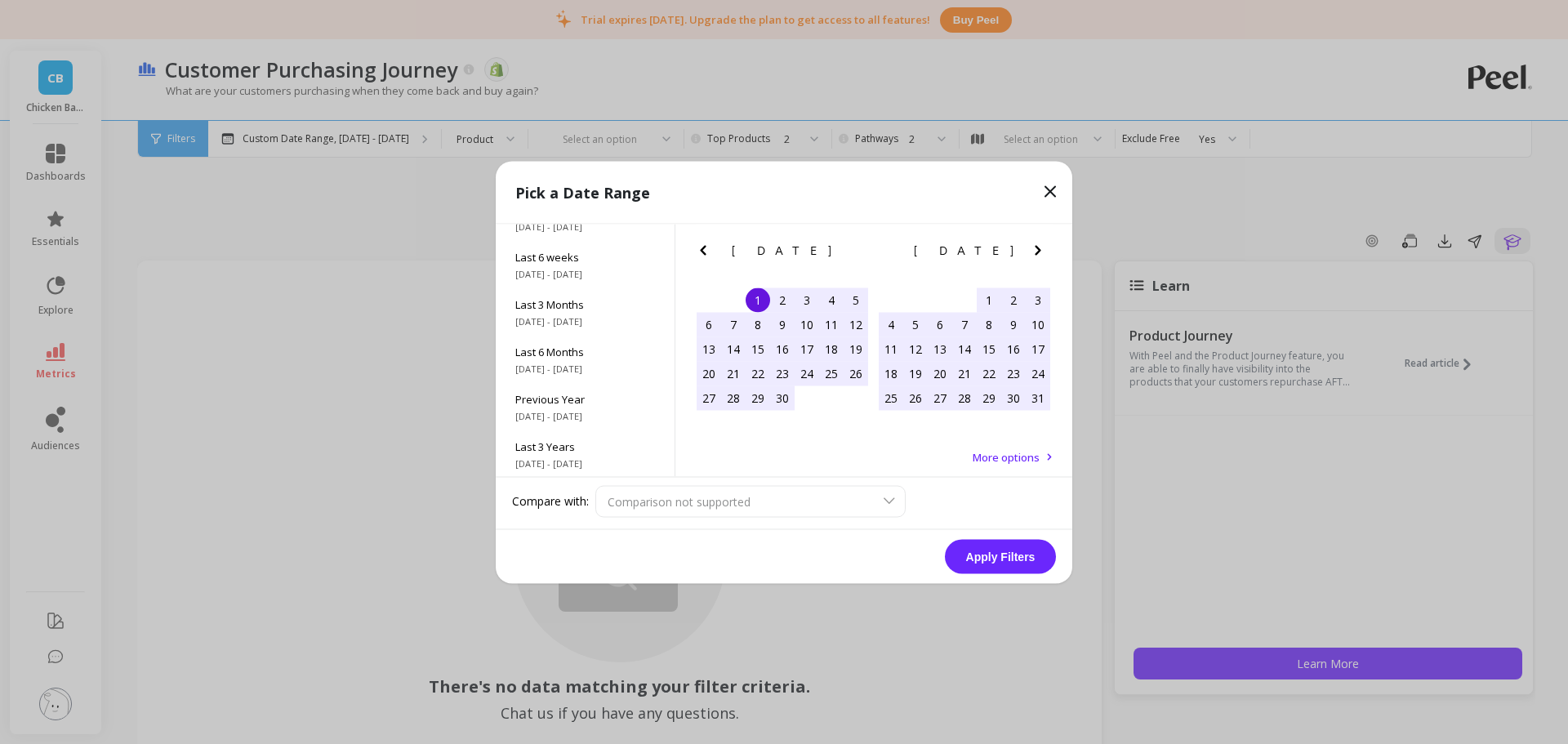
scroll to position [221, 0]
click at [574, 455] on span "[DATE] - [DATE]" at bounding box center [584, 462] width 139 height 13
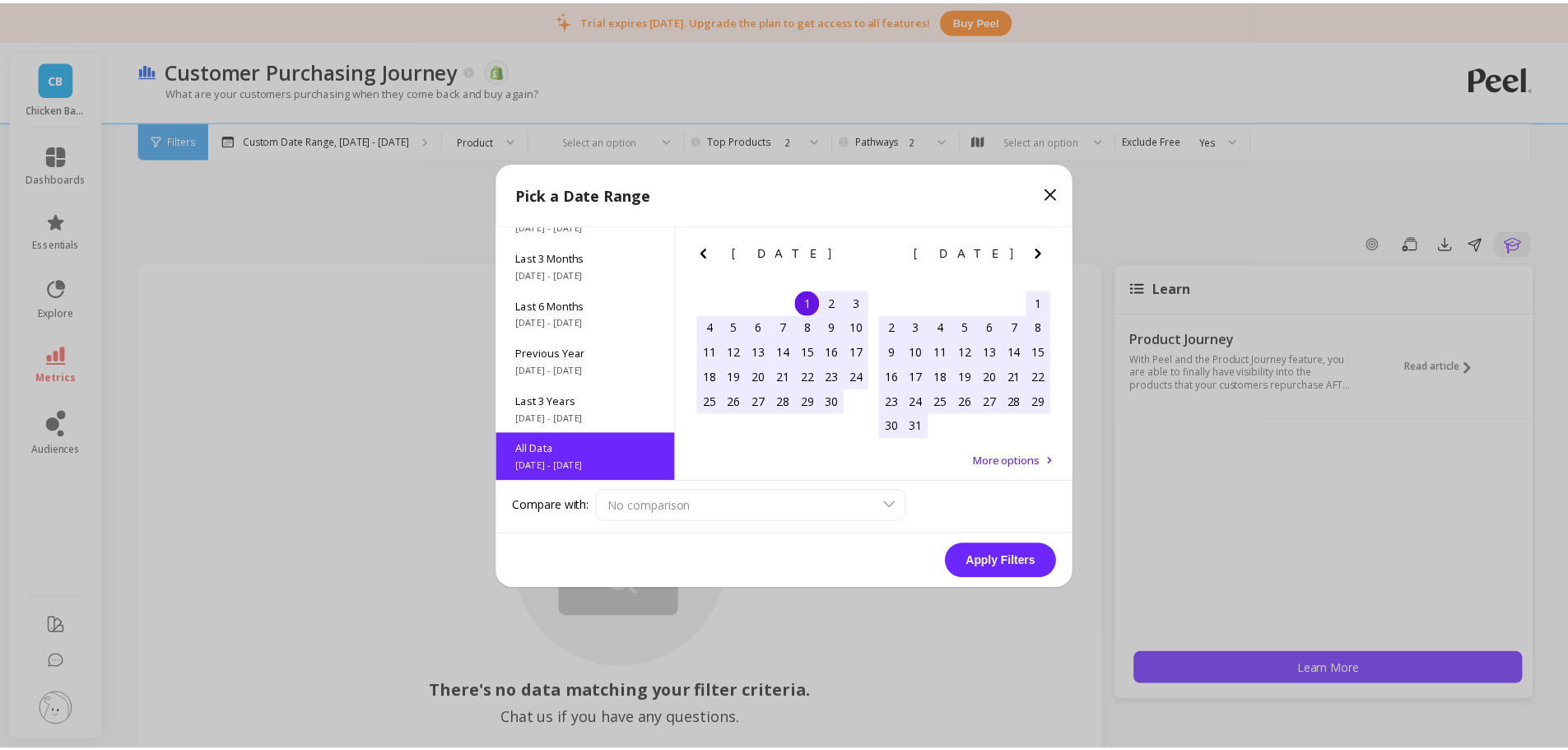
scroll to position [1, 0]
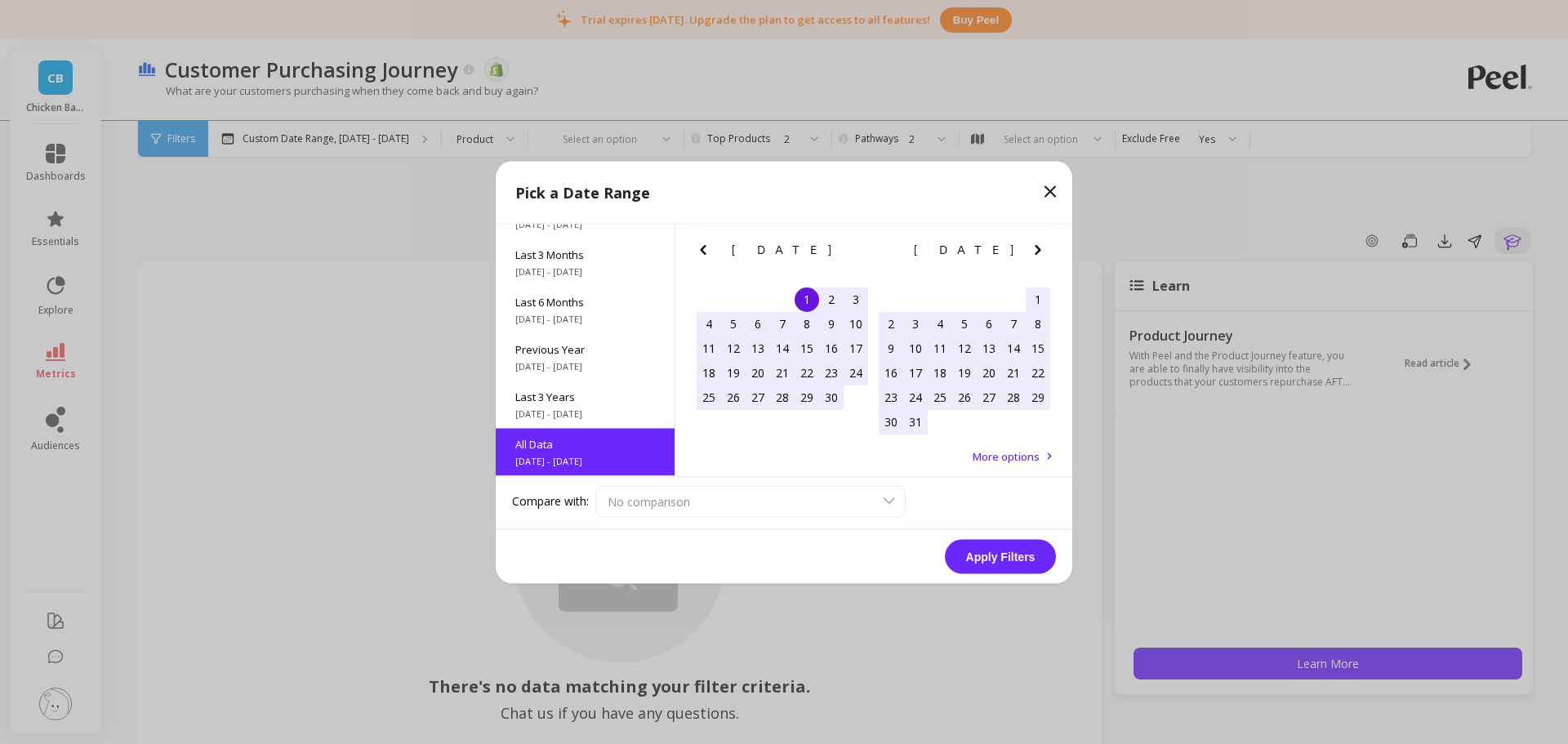
click at [1003, 558] on button "Apply Filters" at bounding box center [1000, 557] width 111 height 35
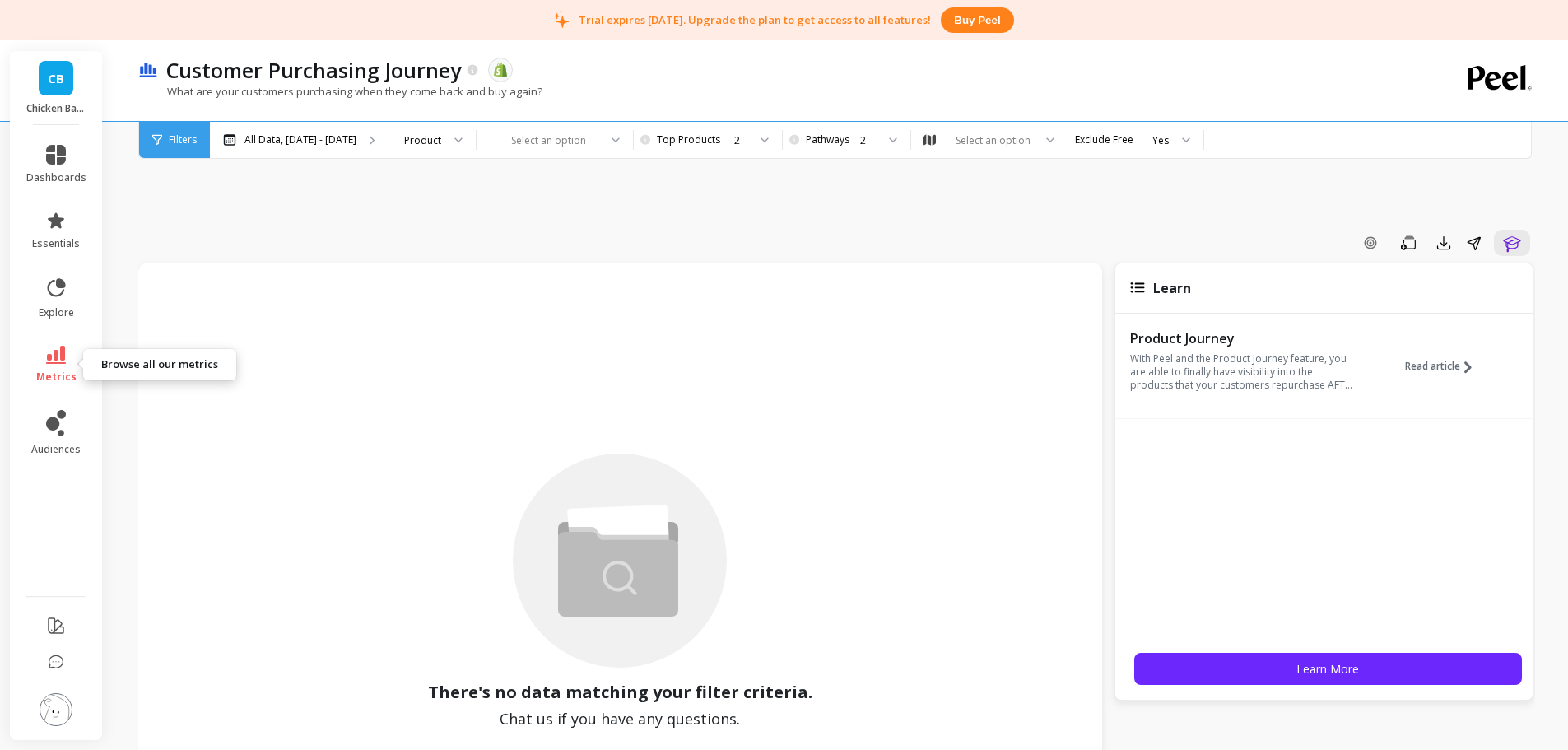
click at [62, 365] on link "metrics" at bounding box center [57, 365] width 60 height 38
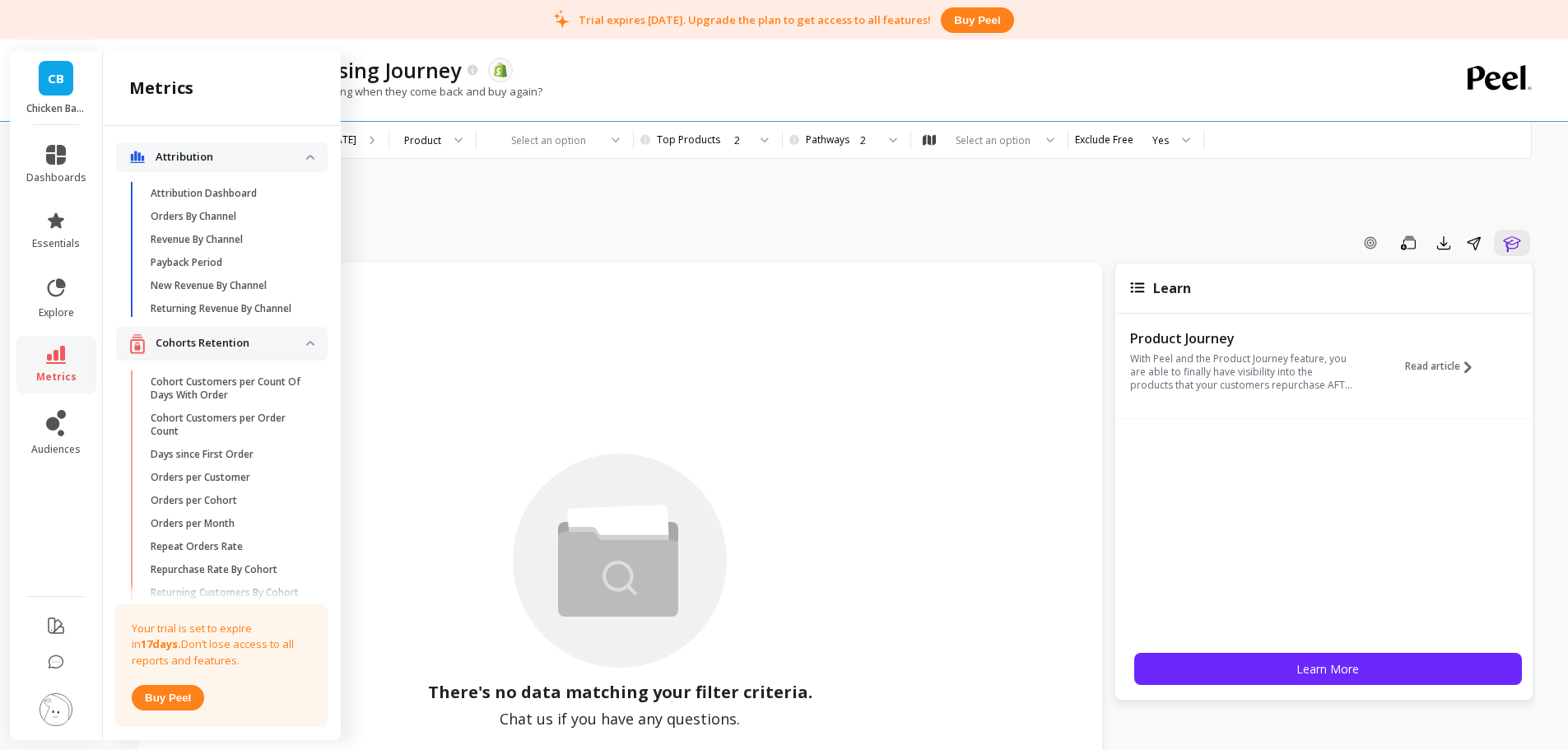
scroll to position [3007, 0]
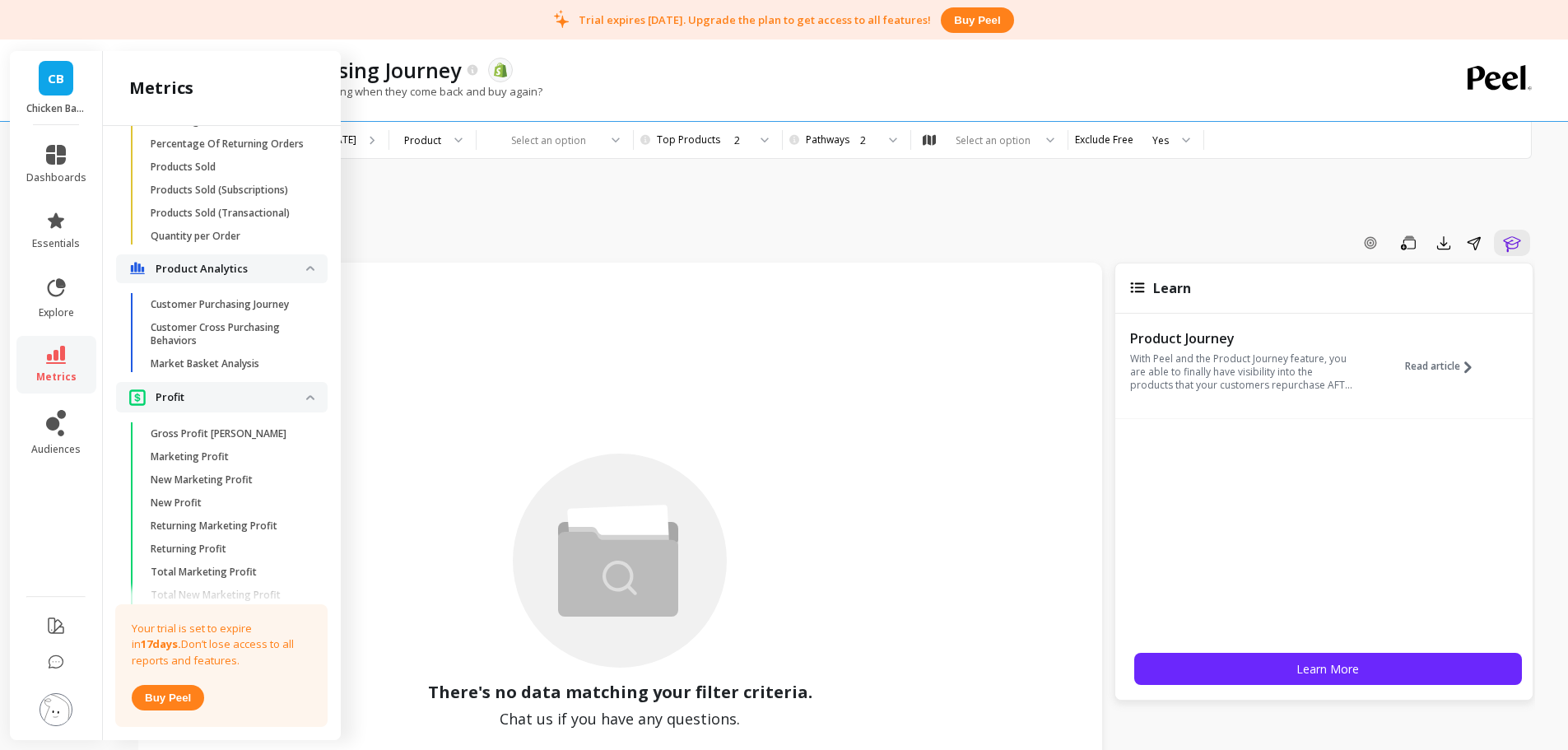
click at [233, 371] on p "Market Basket Analysis" at bounding box center [204, 364] width 109 height 13
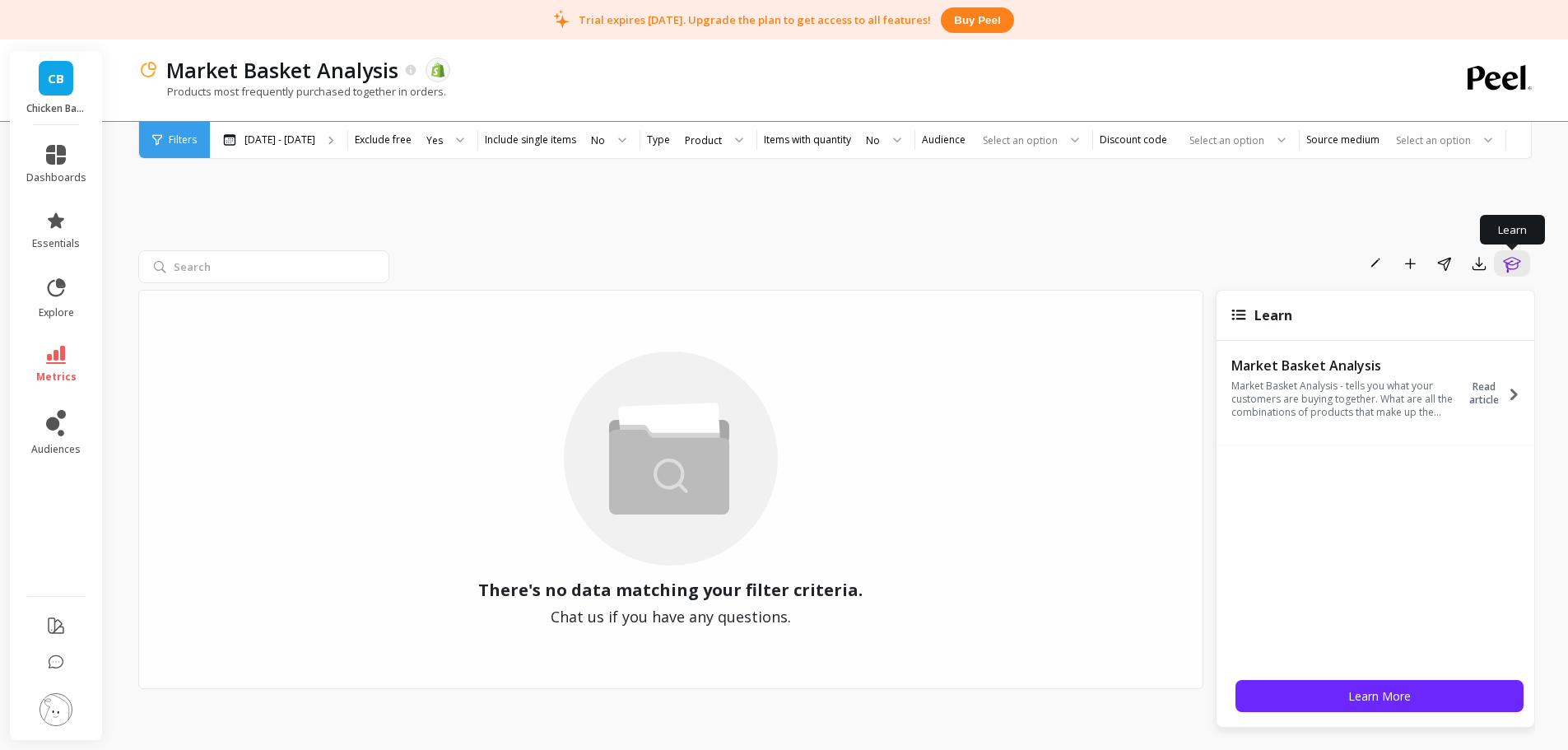
drag, startPoint x: 1520, startPoint y: 267, endPoint x: 715, endPoint y: 45, distance: 835.1
click at [1519, 267] on icon "button" at bounding box center [1512, 264] width 20 height 20
